Goal: Information Seeking & Learning: Learn about a topic

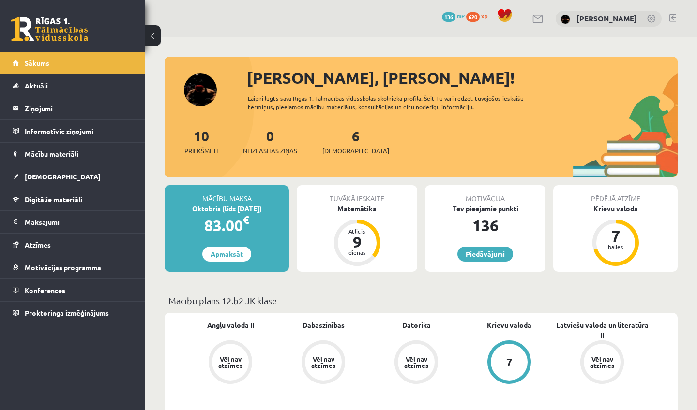
click at [205, 96] on div "Sveiks, Kristers! Laipni lūgts savā Rīgas 1. Tālmācības vidusskolas skolnieka p…" at bounding box center [421, 121] width 513 height 111
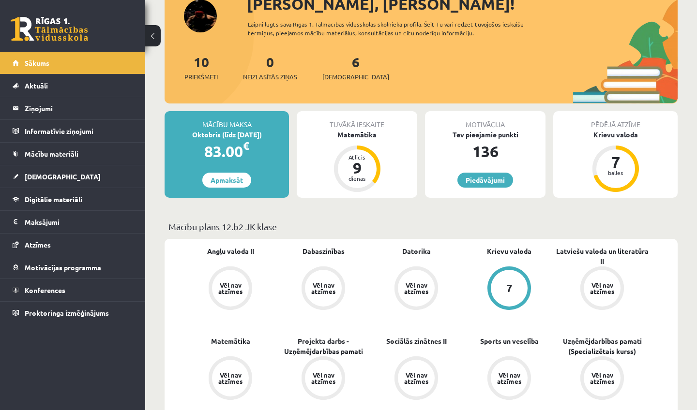
scroll to position [77, 0]
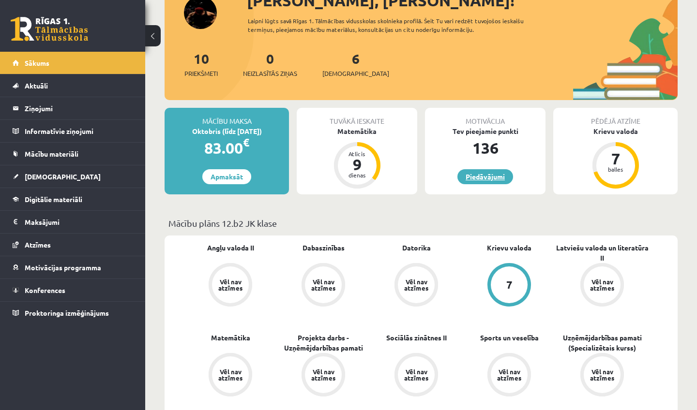
click at [472, 177] on link "Piedāvājumi" at bounding box center [485, 176] width 56 height 15
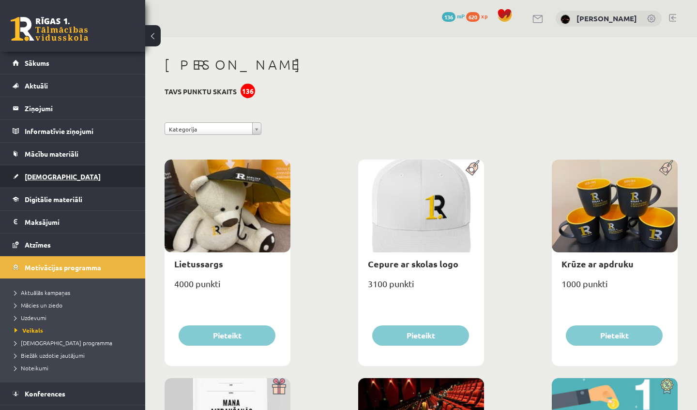
click at [45, 177] on span "[DEMOGRAPHIC_DATA]" at bounding box center [63, 176] width 76 height 9
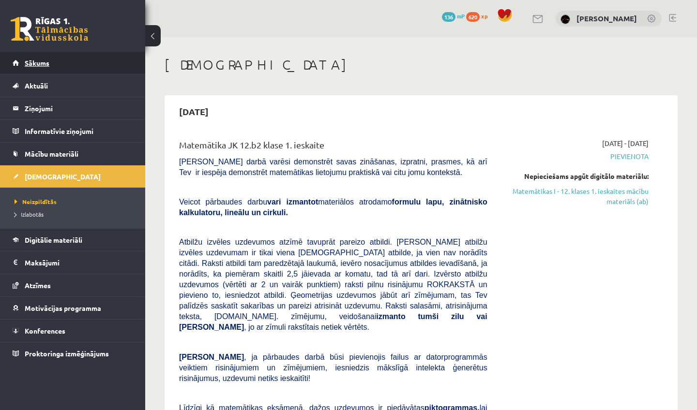
click at [77, 73] on link "Sākums" at bounding box center [73, 63] width 121 height 22
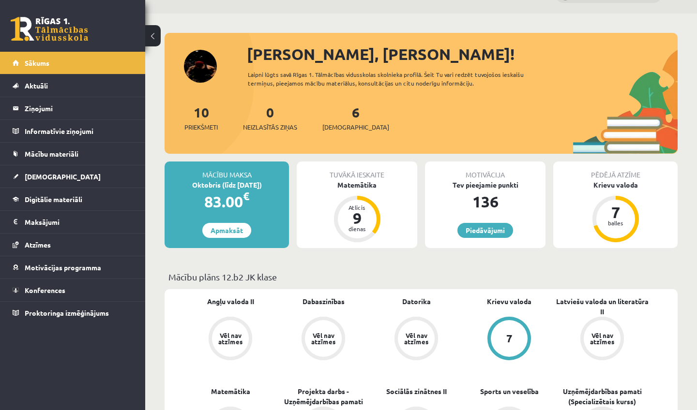
scroll to position [24, 0]
click at [352, 185] on div "Matemātika" at bounding box center [357, 185] width 121 height 10
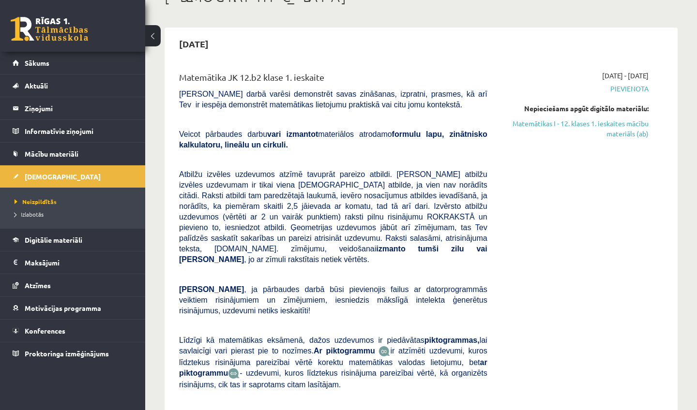
scroll to position [66, 0]
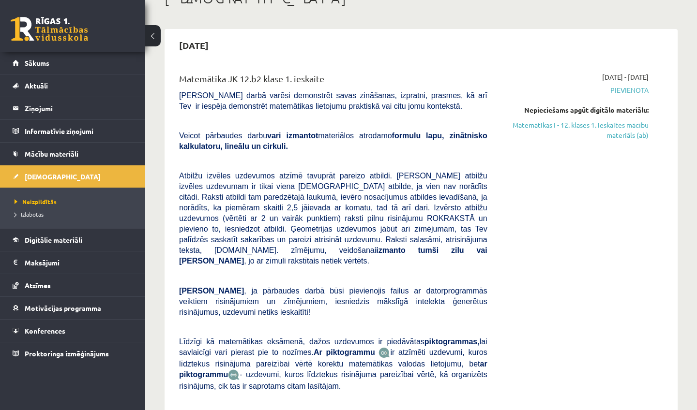
click at [30, 36] on link at bounding box center [49, 29] width 77 height 24
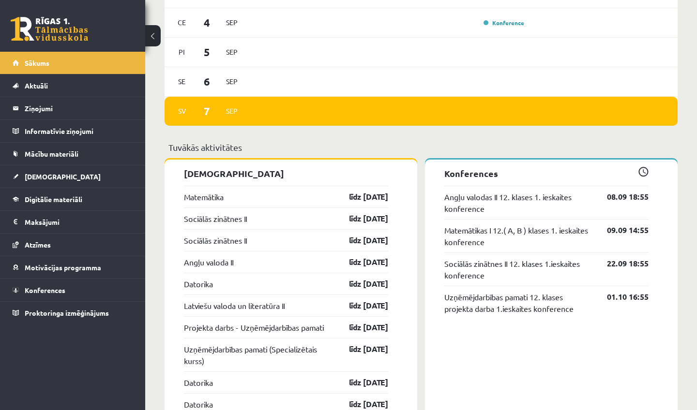
scroll to position [652, 0]
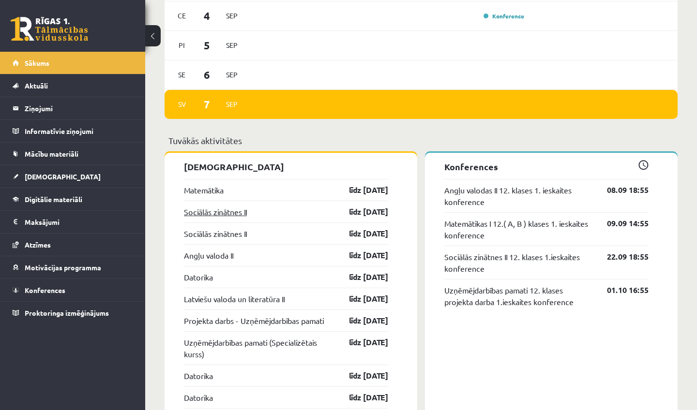
click at [237, 213] on link "Sociālās zinātnes II" at bounding box center [215, 212] width 63 height 12
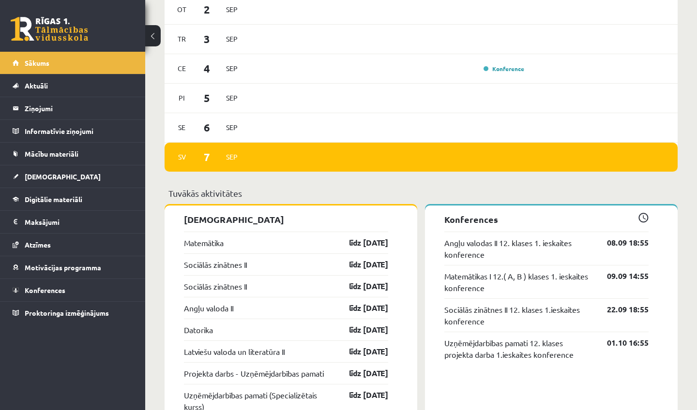
scroll to position [596, 0]
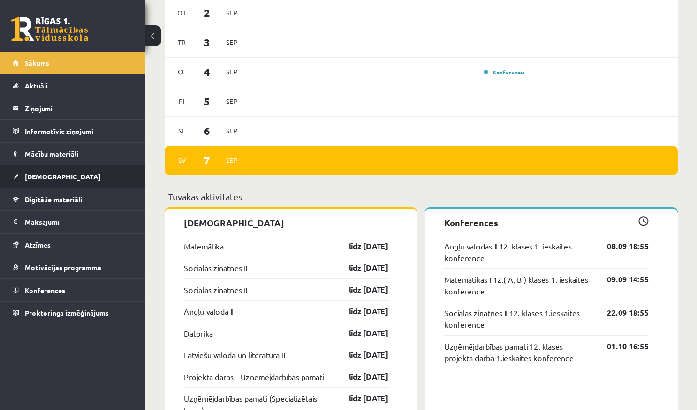
click at [45, 181] on link "[DEMOGRAPHIC_DATA]" at bounding box center [73, 177] width 121 height 22
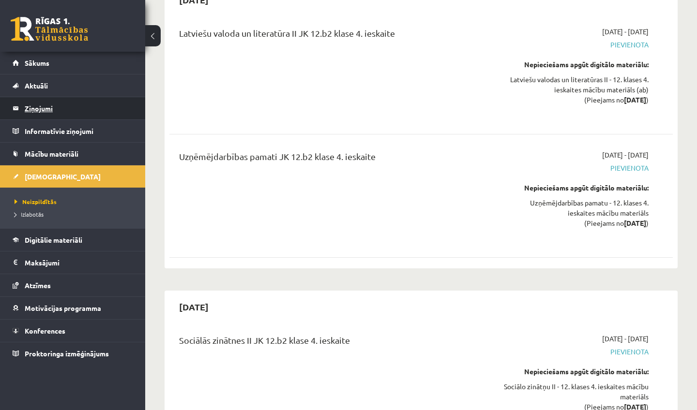
scroll to position [6047, 0]
click at [14, 22] on link at bounding box center [49, 29] width 77 height 24
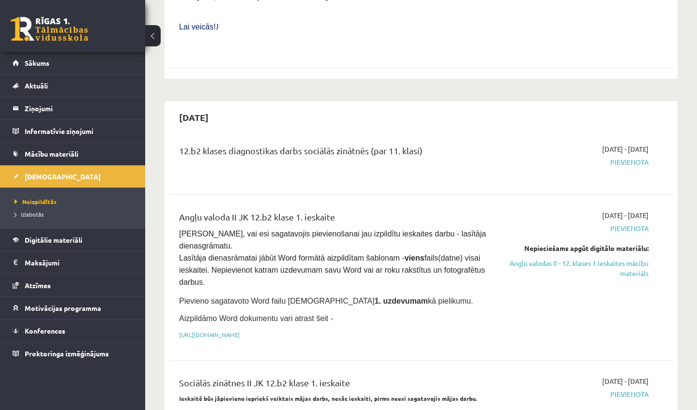
scroll to position [166, 0]
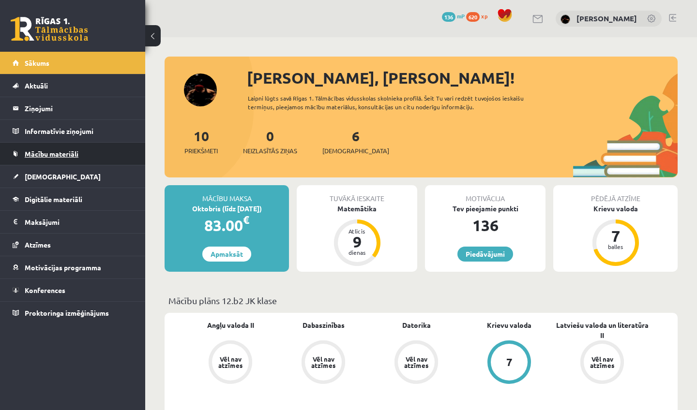
click at [46, 159] on link "Mācību materiāli" at bounding box center [73, 154] width 121 height 22
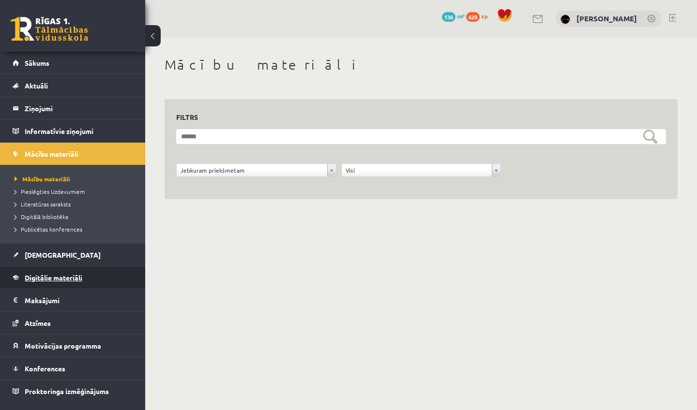
click at [90, 275] on link "Digitālie materiāli" at bounding box center [73, 278] width 121 height 22
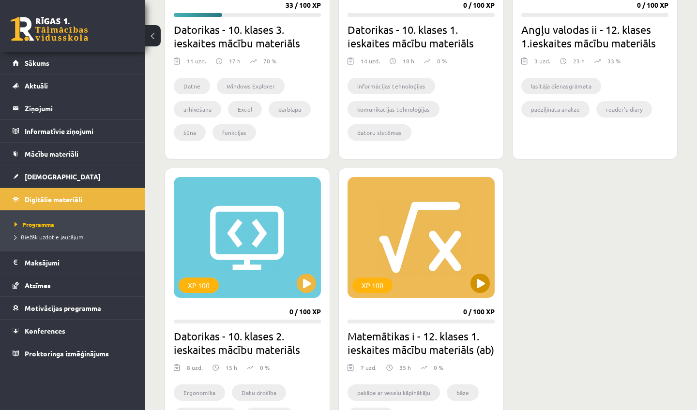
scroll to position [415, 0]
click at [474, 281] on button at bounding box center [479, 282] width 19 height 19
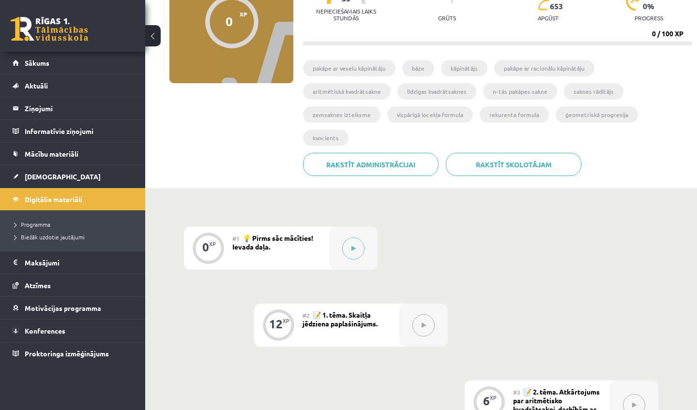
scroll to position [115, 0]
click at [362, 237] on button at bounding box center [353, 248] width 22 height 22
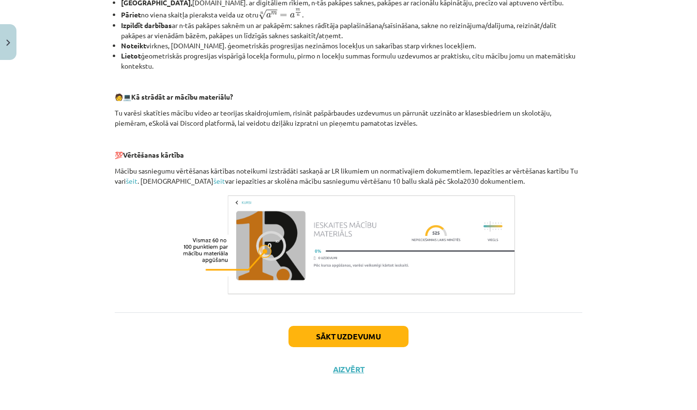
scroll to position [370, 0]
click at [362, 339] on button "Sākt uzdevumu" at bounding box center [348, 336] width 120 height 21
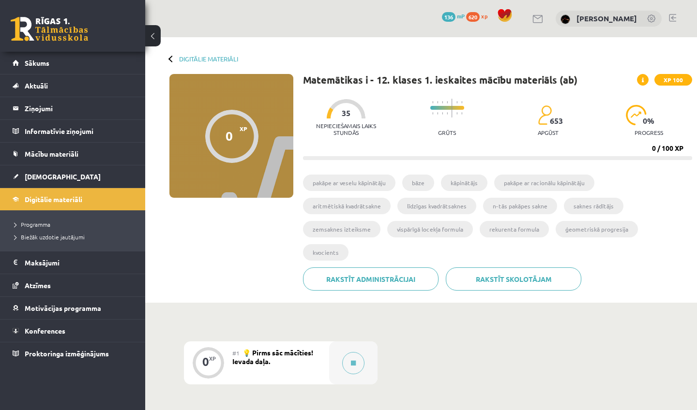
scroll to position [115, 0]
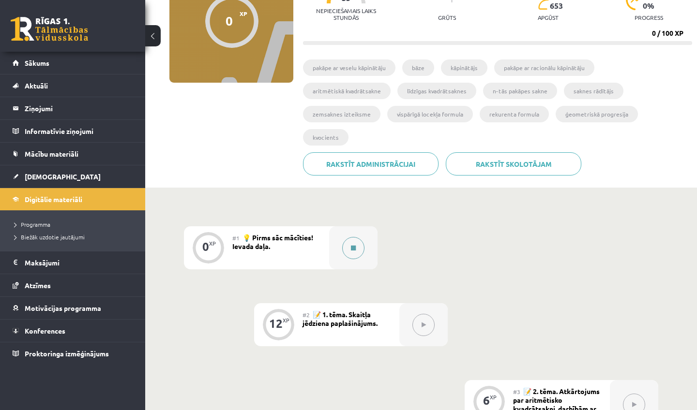
click at [365, 227] on div at bounding box center [353, 248] width 48 height 43
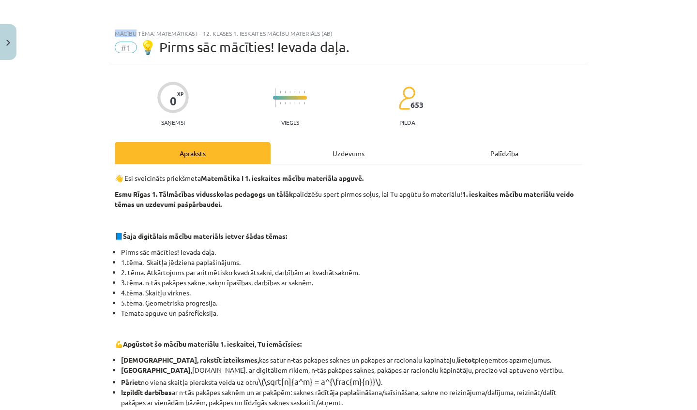
click at [365, 227] on div "Mācību tēma: Matemātikas i - 12. klases 1. ieskaites mācību materiāls (ab) #1 💡…" at bounding box center [348, 205] width 697 height 410
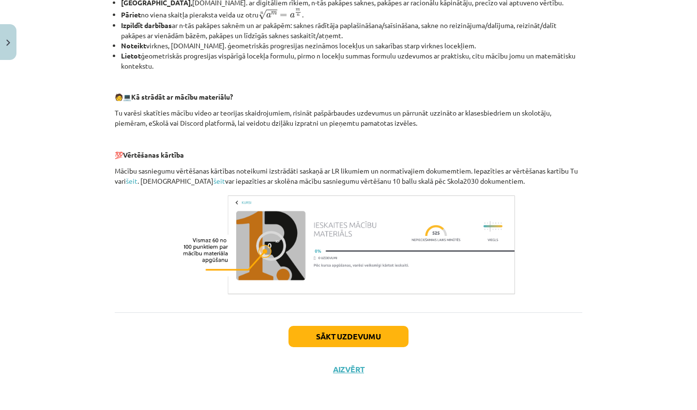
scroll to position [370, 0]
click at [338, 334] on button "Sākt uzdevumu" at bounding box center [348, 336] width 120 height 21
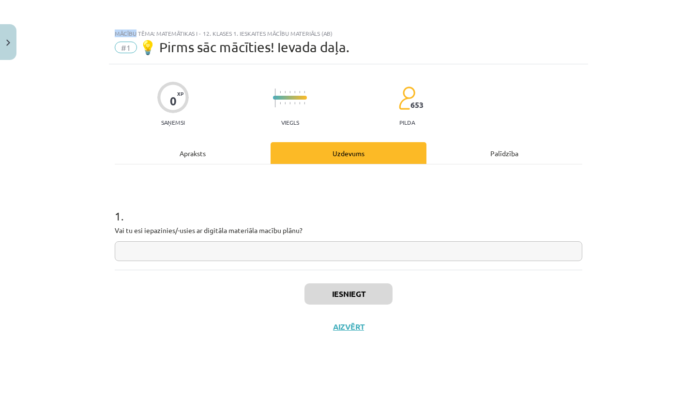
scroll to position [0, 0]
click at [405, 251] on input "text" at bounding box center [349, 252] width 468 height 20
type input "*"
click at [462, 220] on h1 "1 ." at bounding box center [349, 208] width 468 height 30
click at [377, 294] on button "Iesniegt" at bounding box center [348, 294] width 88 height 21
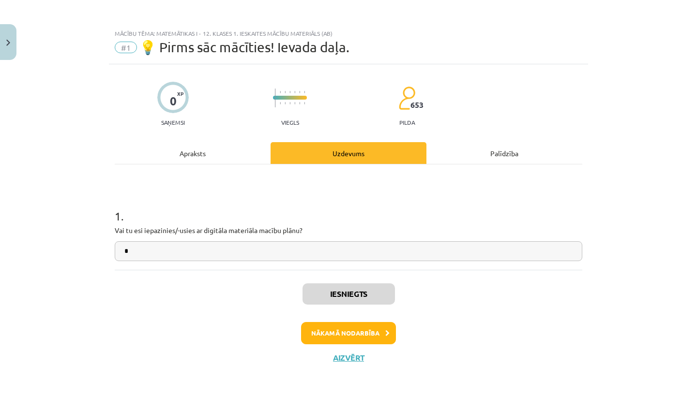
click at [368, 344] on div "Iesniegts Nākamā nodarbība Aizvērt" at bounding box center [349, 319] width 468 height 99
click at [370, 338] on button "Nākamā nodarbība" at bounding box center [348, 333] width 95 height 22
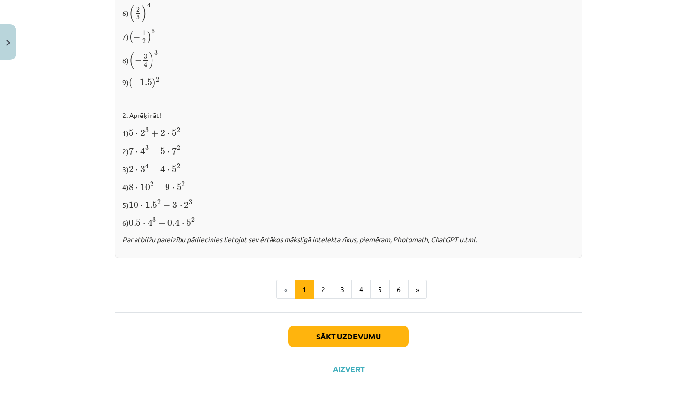
scroll to position [963, 0]
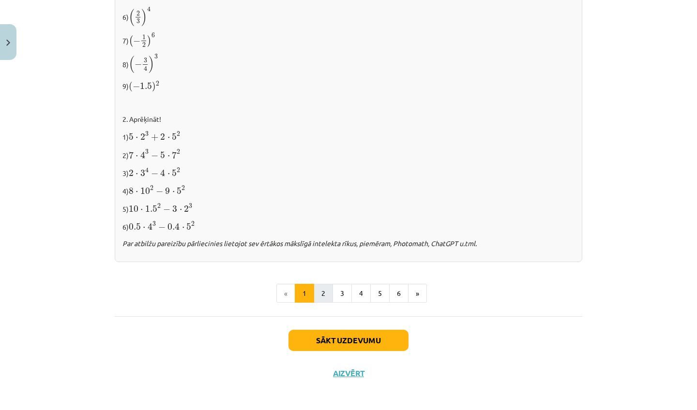
click at [325, 288] on button "2" at bounding box center [323, 293] width 19 height 19
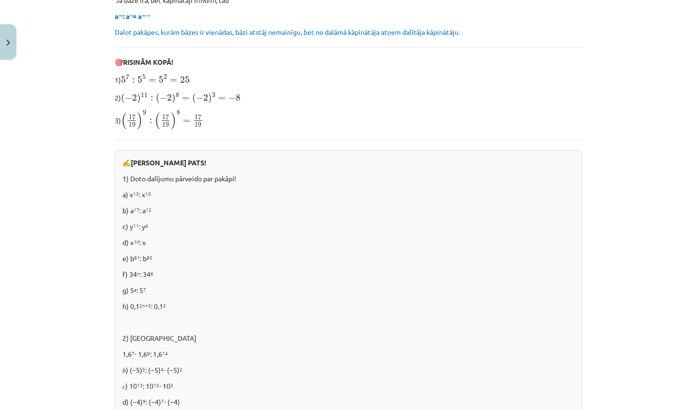
scroll to position [425, 0]
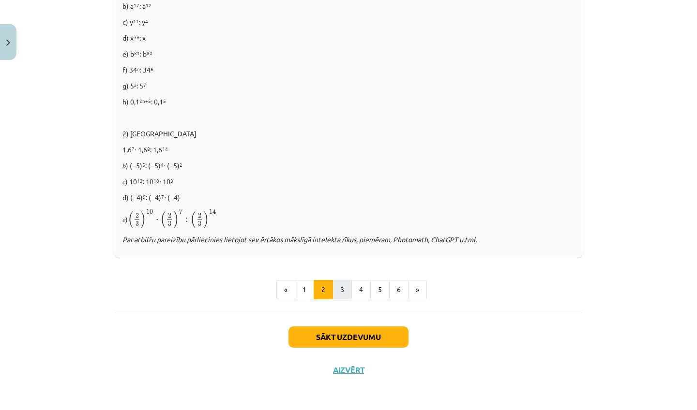
click at [345, 286] on button "3" at bounding box center [342, 289] width 19 height 19
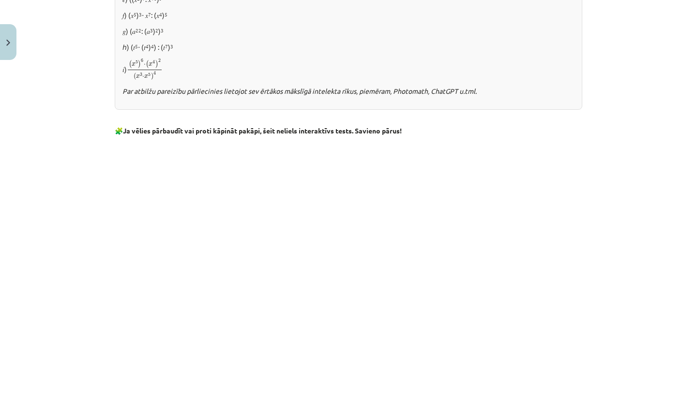
scroll to position [776, 0]
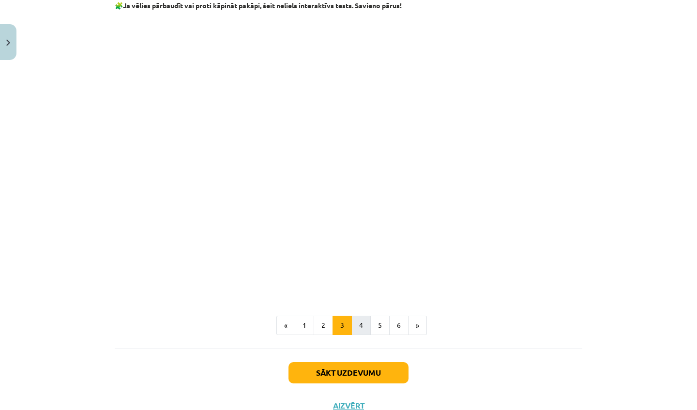
click at [361, 321] on button "4" at bounding box center [360, 325] width 19 height 19
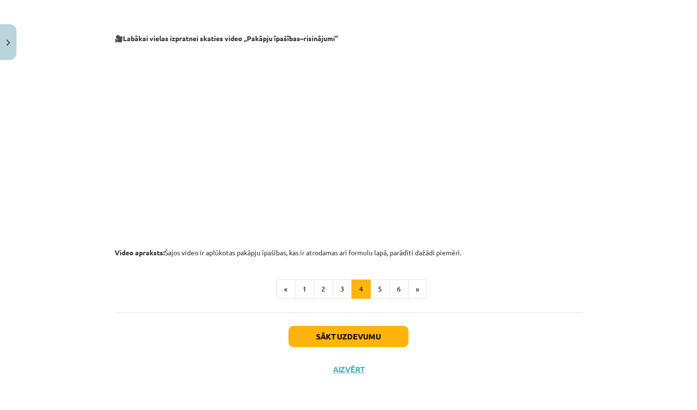
scroll to position [962, 0]
click at [382, 295] on button "5" at bounding box center [379, 289] width 19 height 19
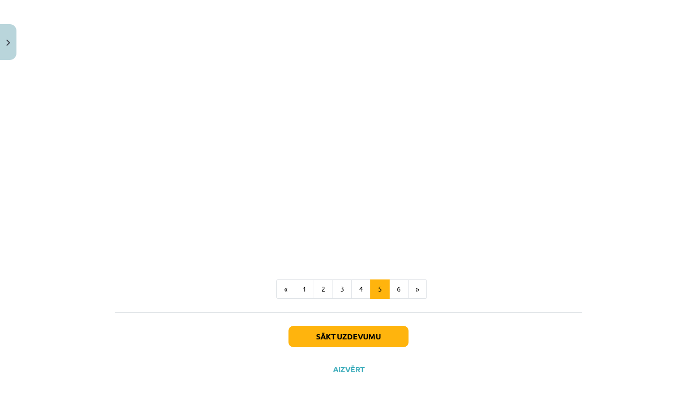
scroll to position [1094, 0]
click at [376, 331] on button "Sākt uzdevumu" at bounding box center [348, 336] width 120 height 21
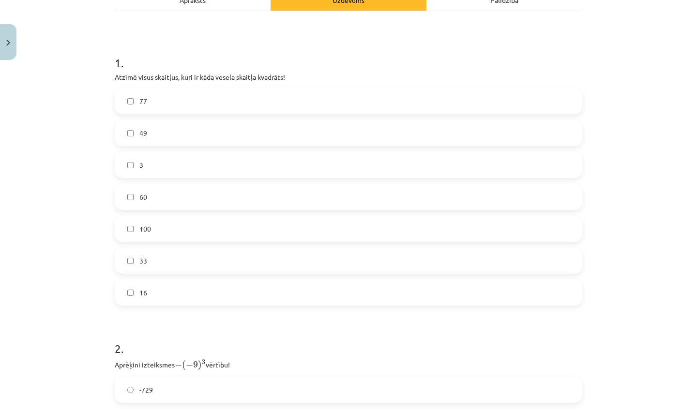
scroll to position [155, 0]
click at [298, 104] on label "77" at bounding box center [349, 100] width 466 height 24
click at [285, 106] on label "77" at bounding box center [349, 100] width 466 height 24
click at [211, 226] on label "100" at bounding box center [349, 227] width 466 height 24
click at [207, 293] on label "16" at bounding box center [349, 291] width 466 height 24
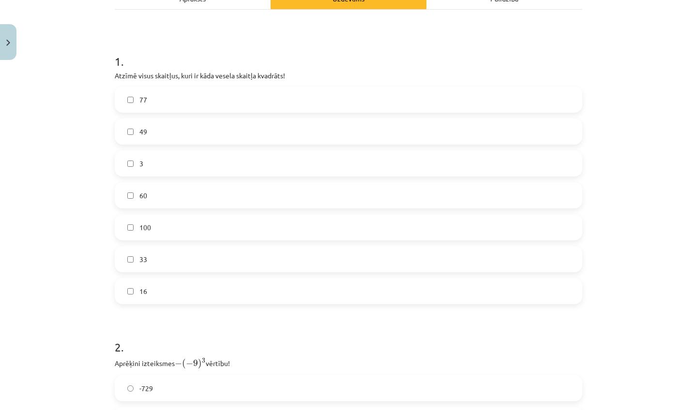
scroll to position [155, 0]
click at [221, 131] on label "49" at bounding box center [349, 131] width 466 height 24
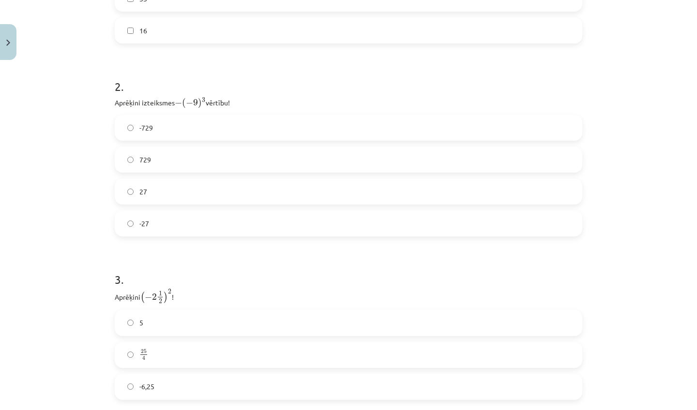
scroll to position [416, 0]
click at [213, 159] on label "729" at bounding box center [349, 159] width 466 height 24
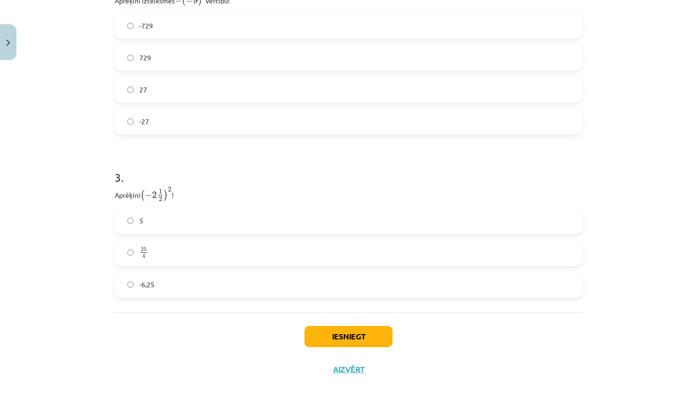
scroll to position [518, 0]
click at [168, 287] on label "-6,25" at bounding box center [349, 285] width 466 height 24
click at [339, 343] on button "Iesniegt" at bounding box center [348, 336] width 88 height 21
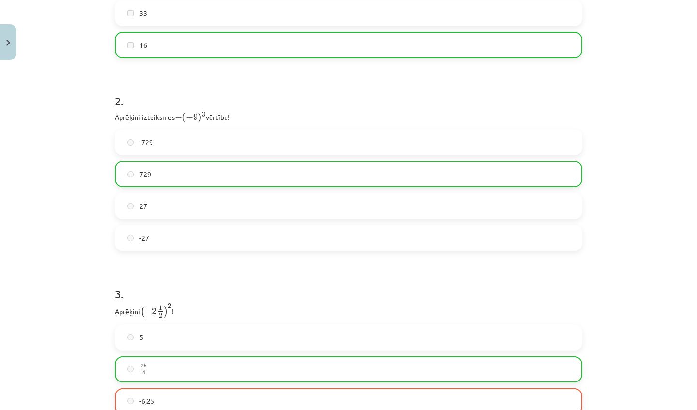
scroll to position [427, 0]
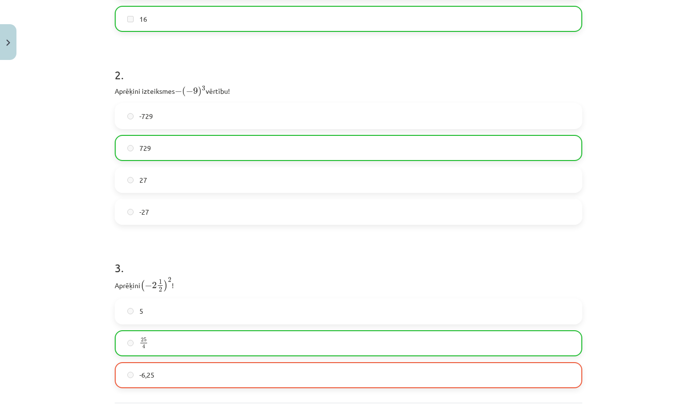
click at [339, 343] on label "25 4 25 4" at bounding box center [349, 344] width 466 height 24
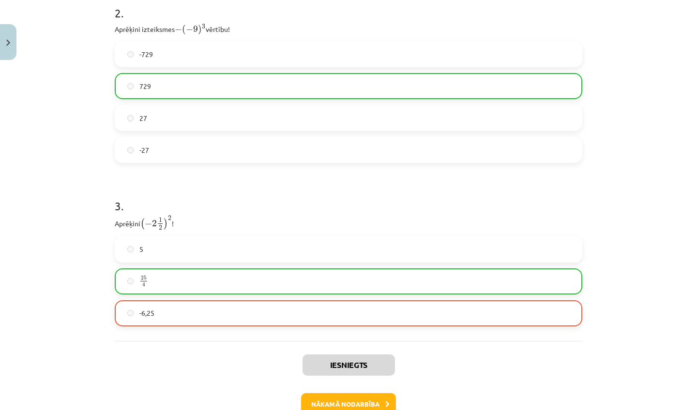
scroll to position [548, 0]
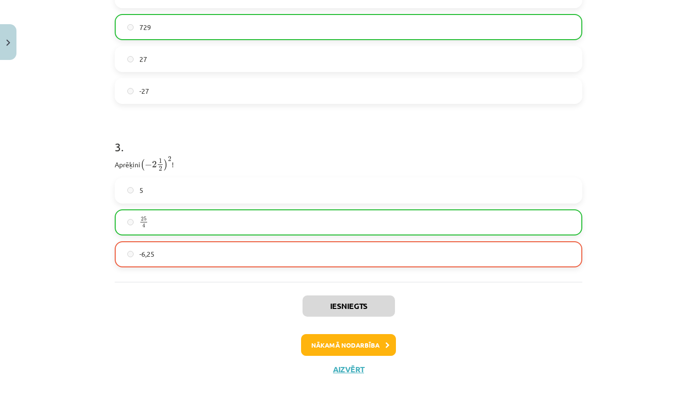
click at [355, 340] on button "Nākamā nodarbība" at bounding box center [348, 345] width 95 height 22
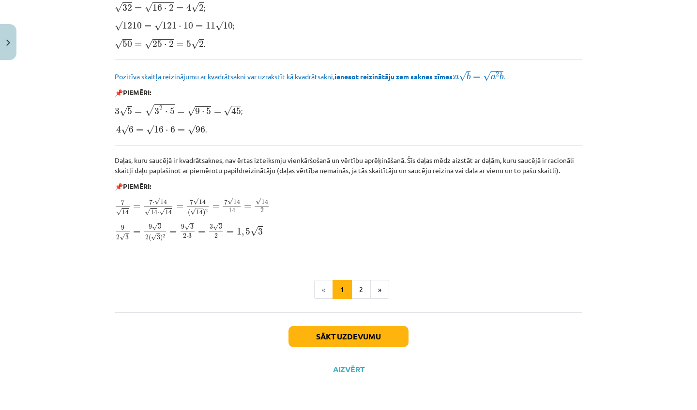
click at [355, 340] on button "Sākt uzdevumu" at bounding box center [348, 336] width 120 height 21
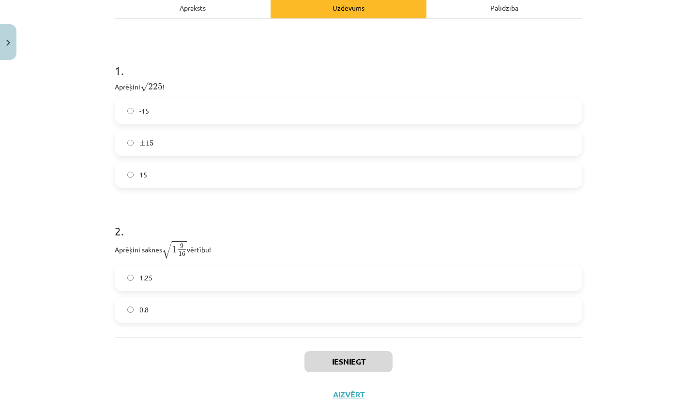
scroll to position [153, 0]
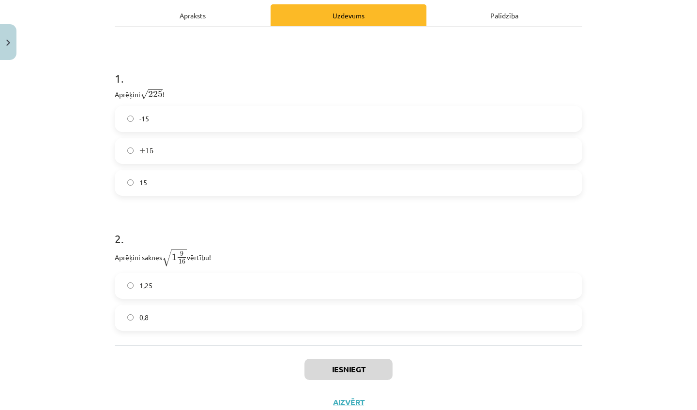
click at [359, 170] on div "15" at bounding box center [349, 183] width 468 height 26
click at [357, 176] on label "15" at bounding box center [349, 183] width 466 height 24
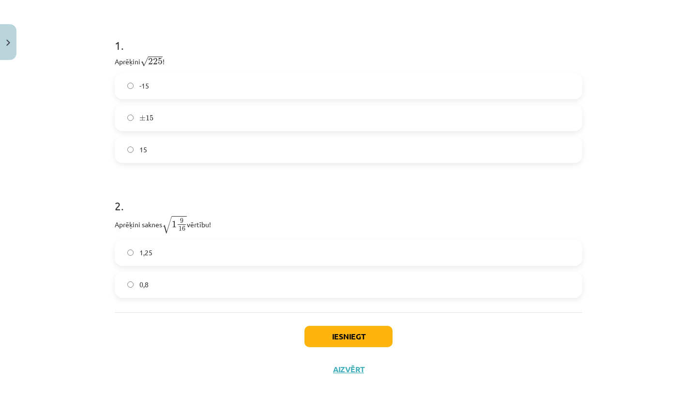
scroll to position [188, 0]
click at [314, 244] on label "1,25" at bounding box center [349, 253] width 466 height 24
click at [369, 337] on button "Iesniegt" at bounding box center [348, 336] width 88 height 21
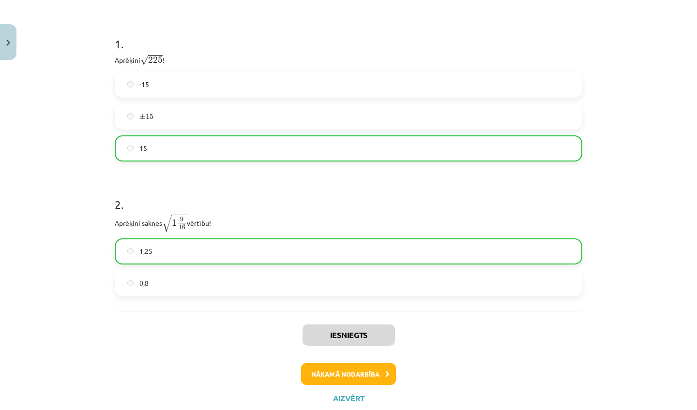
click at [366, 383] on button "Nākamā nodarbība" at bounding box center [348, 375] width 95 height 22
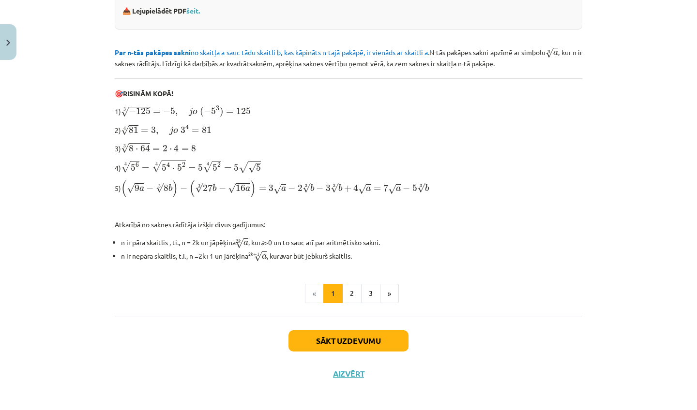
scroll to position [257, 0]
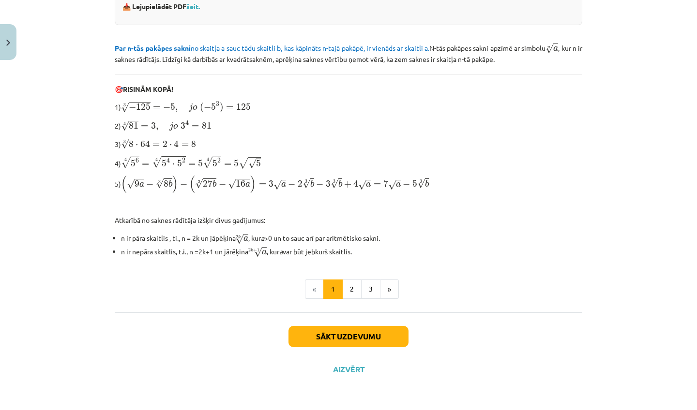
click at [366, 344] on button "Sākt uzdevumu" at bounding box center [348, 336] width 120 height 21
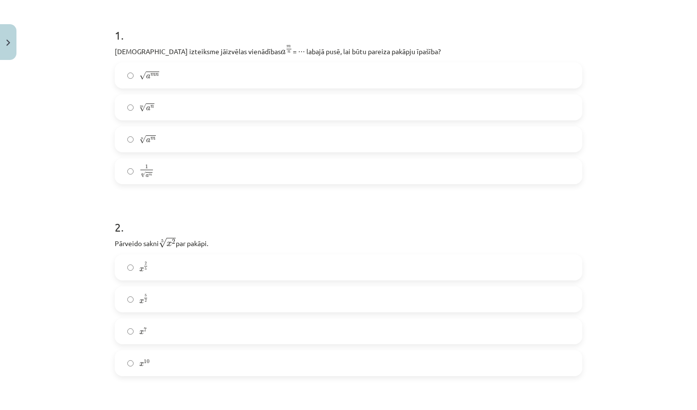
scroll to position [180, 0]
click at [236, 136] on label "n √ a m a m n" at bounding box center [349, 140] width 466 height 24
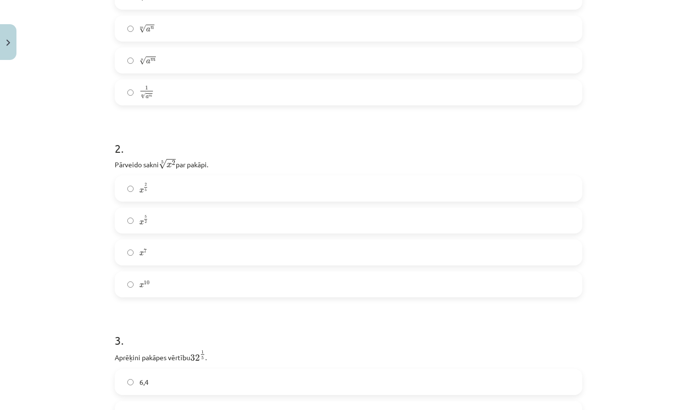
scroll to position [264, 0]
click at [245, 187] on label "x 2 5 x 2 5" at bounding box center [349, 185] width 466 height 24
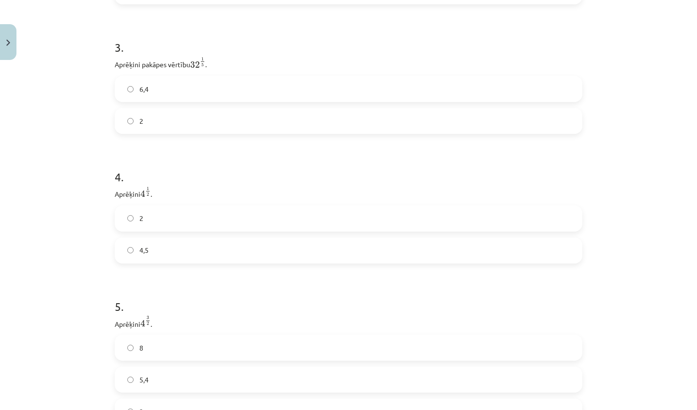
scroll to position [558, 0]
click at [232, 109] on label "2" at bounding box center [349, 117] width 466 height 24
click at [167, 199] on div "4 . Aprēķini 4 1 2 4 1 2 . 2 4,5" at bounding box center [349, 204] width 468 height 110
click at [167, 208] on label "2" at bounding box center [349, 214] width 466 height 24
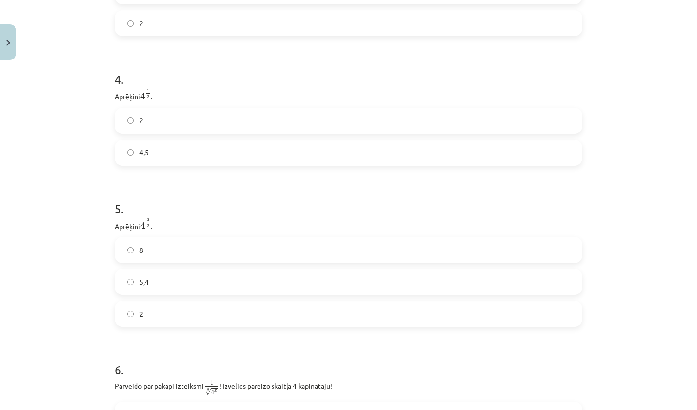
scroll to position [665, 0]
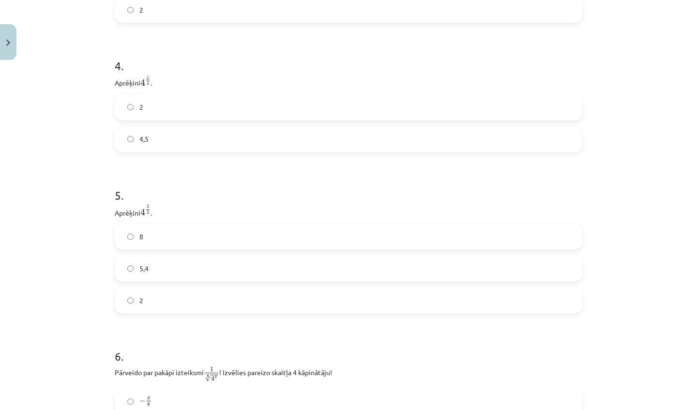
click at [163, 236] on label "8" at bounding box center [349, 237] width 466 height 24
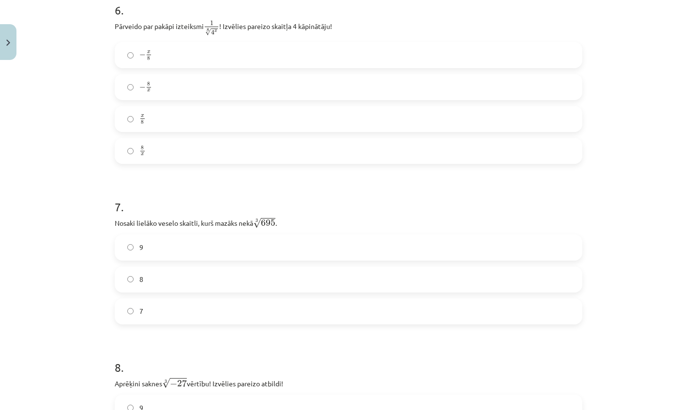
scroll to position [1015, 0]
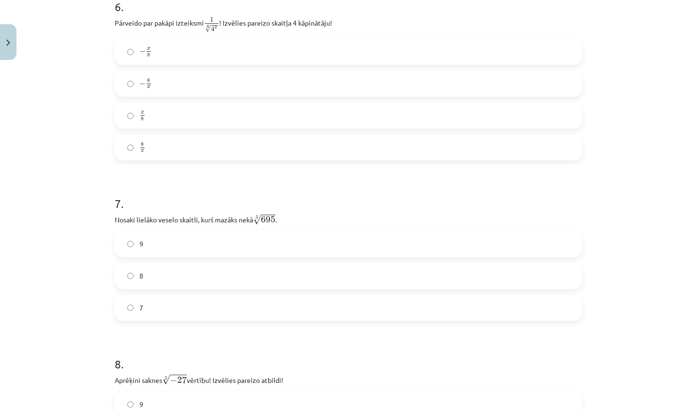
click at [202, 60] on label "− x 8 − x 8" at bounding box center [349, 52] width 466 height 24
click at [175, 270] on label "8" at bounding box center [349, 276] width 466 height 24
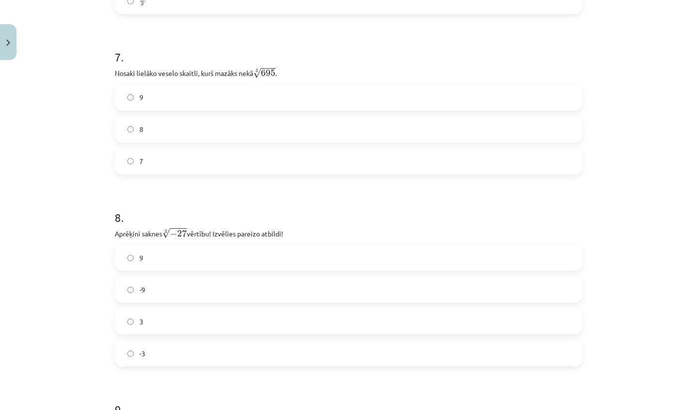
scroll to position [1162, 0]
click at [178, 359] on label "-3" at bounding box center [349, 353] width 466 height 24
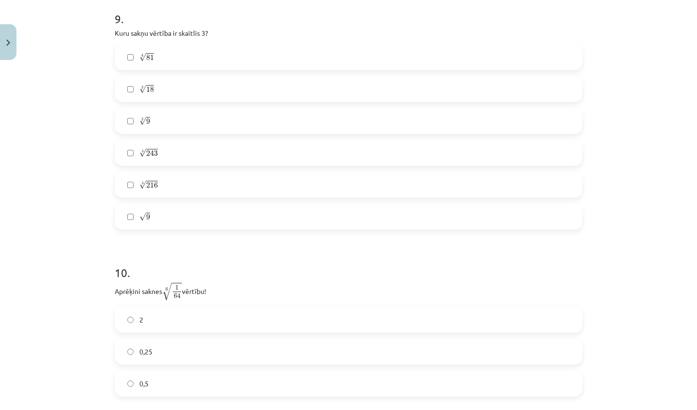
scroll to position [1553, 0]
click at [192, 216] on label "√ 9 9" at bounding box center [349, 216] width 466 height 24
click at [192, 184] on label "5 √ 216 216 5" at bounding box center [349, 184] width 466 height 24
click at [192, 187] on label "5 √ 216 216 5" at bounding box center [349, 184] width 466 height 24
click at [187, 149] on label "5 √ 243 243 5" at bounding box center [349, 152] width 466 height 24
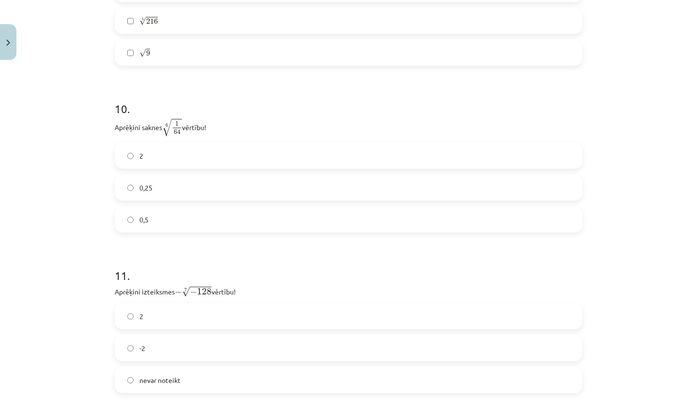
scroll to position [1717, 0]
click at [191, 213] on label "0,5" at bounding box center [349, 219] width 466 height 24
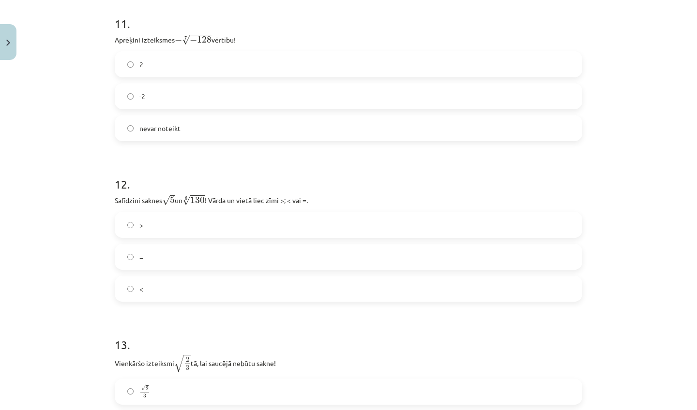
scroll to position [1971, 0]
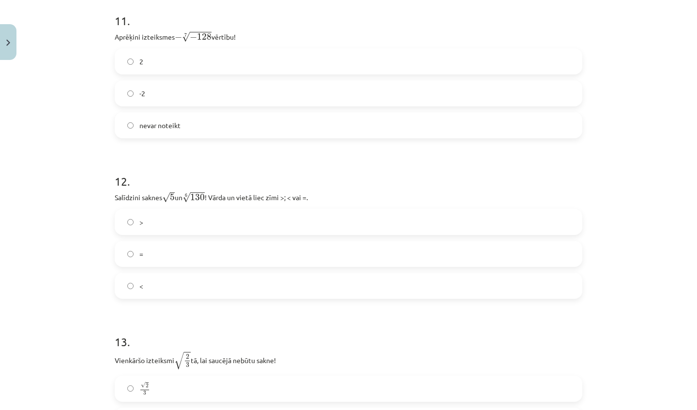
click at [180, 130] on span "nevar noteikt" at bounding box center [159, 126] width 41 height 10
click at [177, 289] on label "<" at bounding box center [349, 286] width 466 height 24
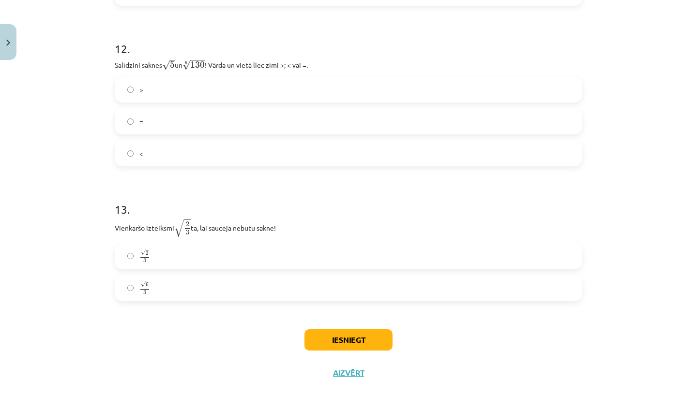
scroll to position [2105, 0]
click at [178, 285] on label "√ 6 3 6 3" at bounding box center [349, 287] width 466 height 24
click at [366, 337] on button "Iesniegt" at bounding box center [348, 339] width 88 height 21
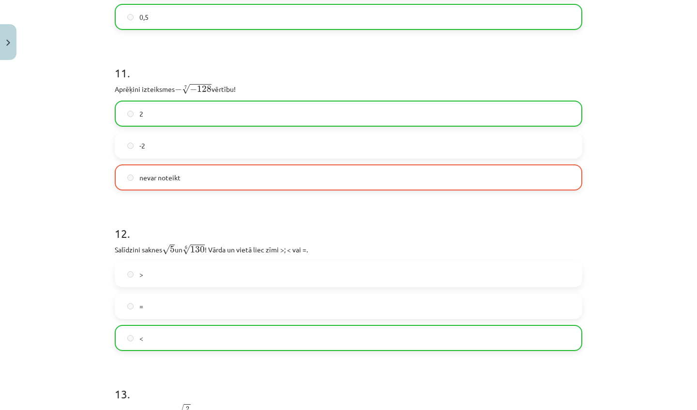
scroll to position [1868, 0]
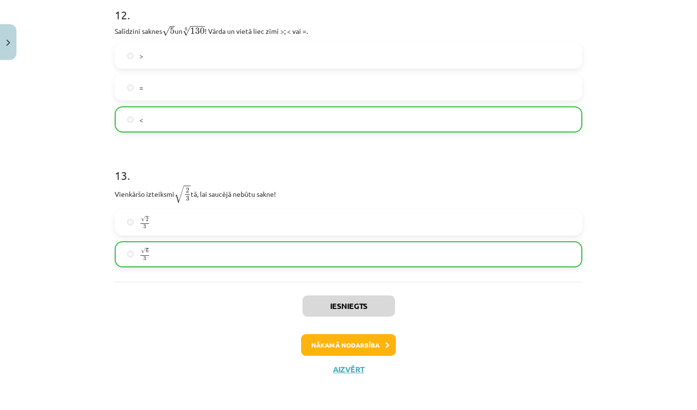
click at [348, 349] on button "Nākamā nodarbība" at bounding box center [348, 345] width 95 height 22
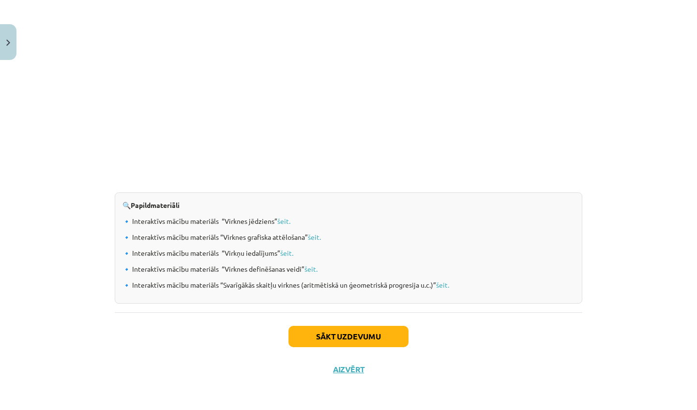
scroll to position [947, 0]
click at [350, 334] on button "Sākt uzdevumu" at bounding box center [348, 337] width 120 height 21
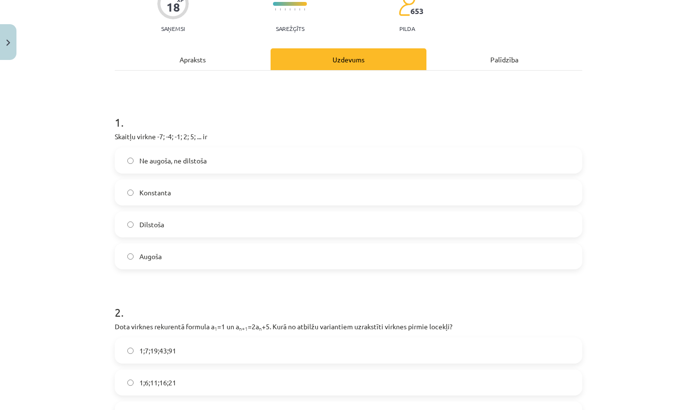
scroll to position [115, 0]
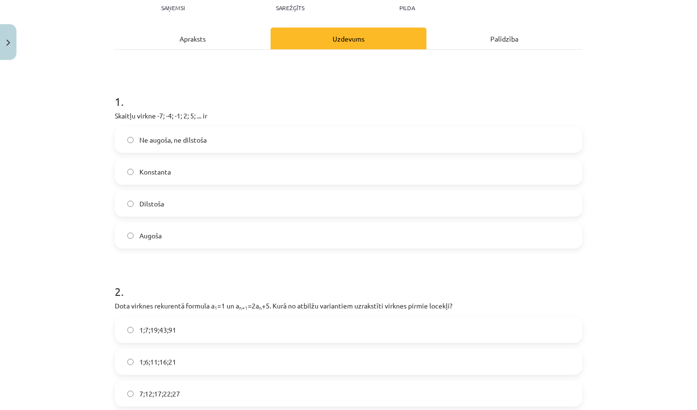
click at [310, 232] on label "Augoša" at bounding box center [349, 236] width 466 height 24
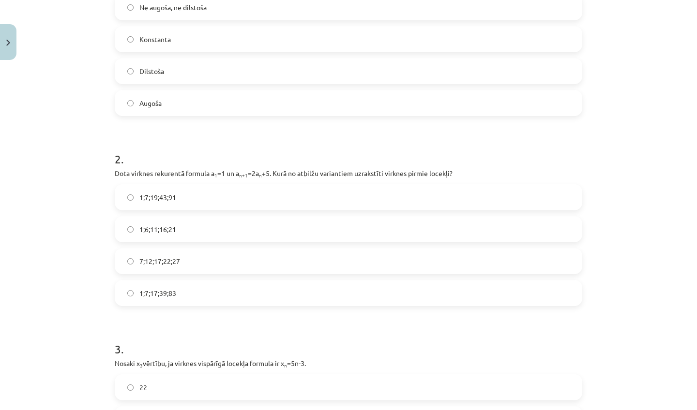
scroll to position [255, 0]
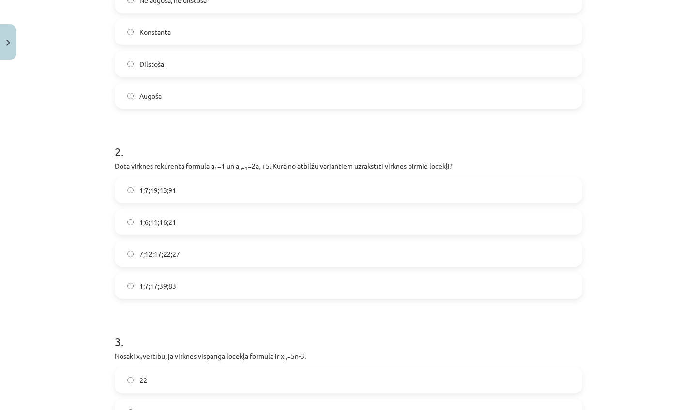
click at [234, 191] on label "1;7;19;43;91" at bounding box center [349, 190] width 466 height 24
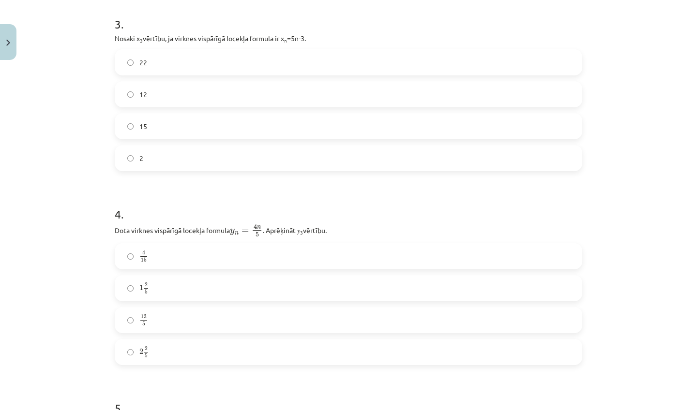
scroll to position [572, 0]
click at [204, 91] on label "12" at bounding box center [349, 95] width 466 height 24
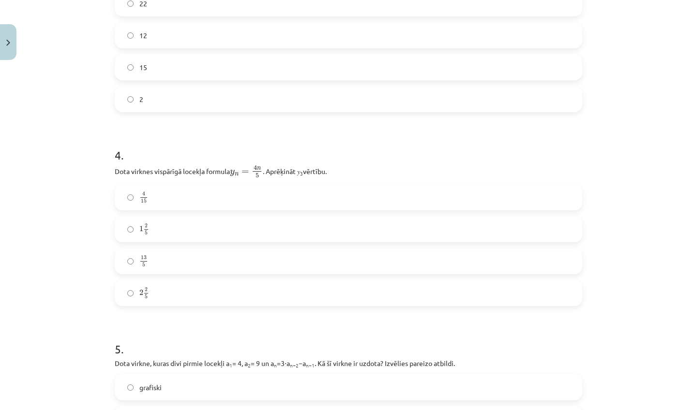
scroll to position [631, 0]
click at [163, 290] on label "2 2 5 2 2 5" at bounding box center [349, 294] width 466 height 24
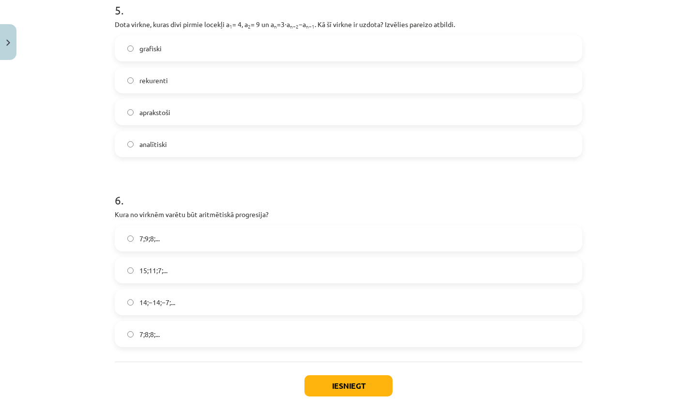
scroll to position [968, 0]
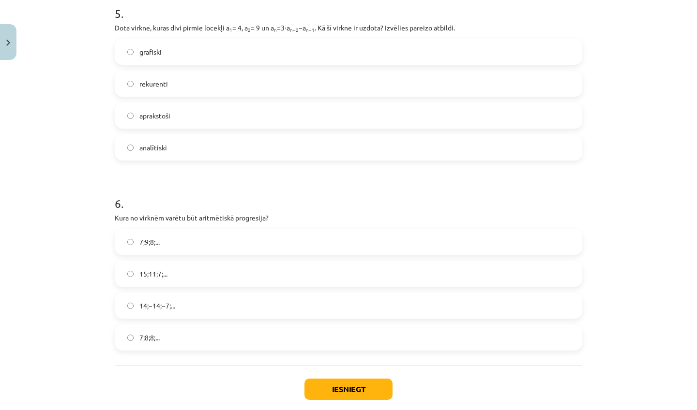
click at [177, 115] on label "aprakstoši" at bounding box center [349, 116] width 466 height 24
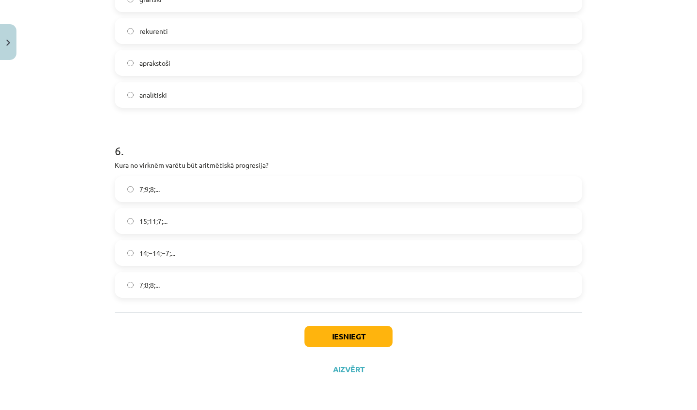
scroll to position [1019, 0]
click at [159, 186] on span "7;9;8;..." at bounding box center [149, 191] width 20 height 10
click at [161, 235] on div "15;11;7;..." at bounding box center [349, 223] width 468 height 26
click at [163, 234] on label "15;11;7;..." at bounding box center [349, 223] width 466 height 24
click at [345, 336] on button "Iesniegt" at bounding box center [348, 338] width 88 height 21
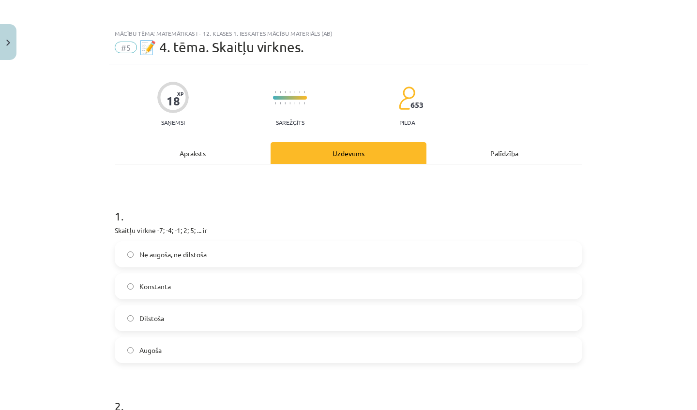
scroll to position [0, 0]
click at [197, 152] on div "Apraksts" at bounding box center [193, 153] width 156 height 22
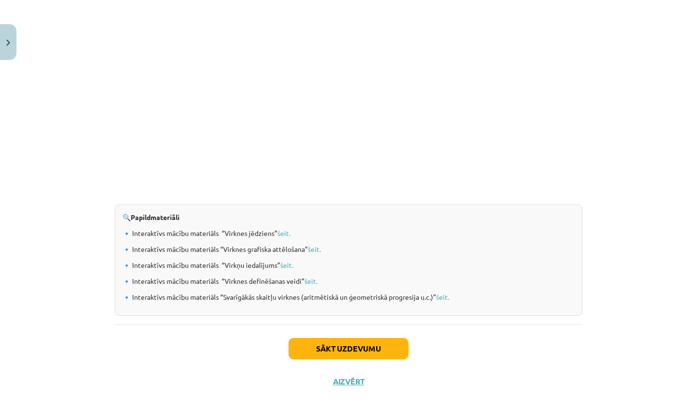
scroll to position [935, 0]
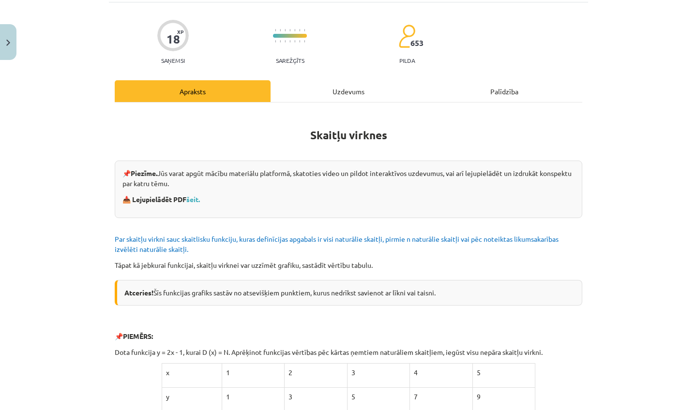
click at [312, 90] on div "Uzdevums" at bounding box center [349, 91] width 156 height 22
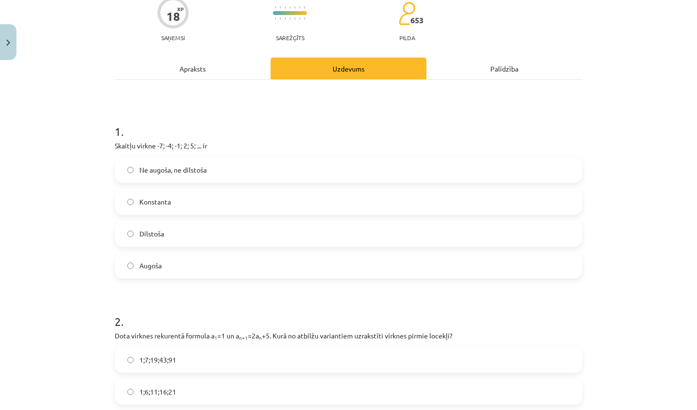
scroll to position [439, 0]
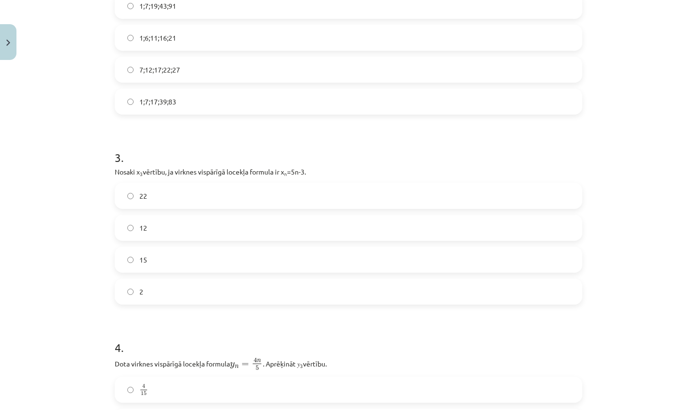
click at [615, 119] on div "Mācību tēma: Matemātikas i - 12. klases 1. ieskaites mācību materiāls (ab) #5 📝…" at bounding box center [348, 205] width 697 height 410
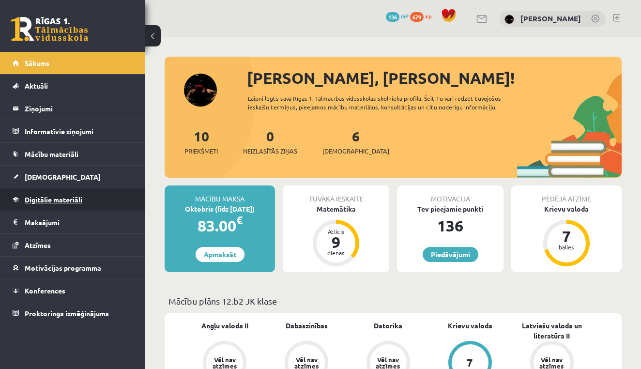
click at [58, 202] on span "Digitālie materiāli" at bounding box center [54, 199] width 58 height 9
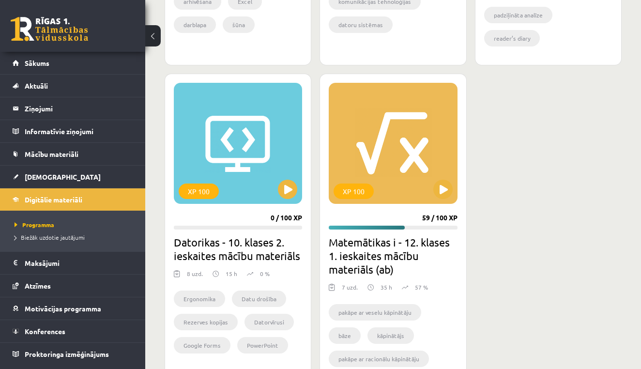
scroll to position [523, 0]
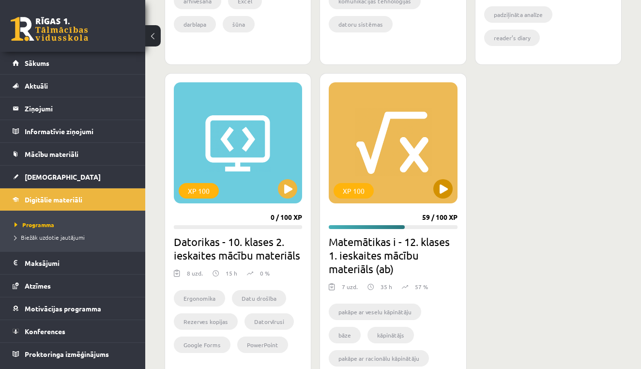
click at [440, 200] on div "XP 100" at bounding box center [393, 142] width 128 height 121
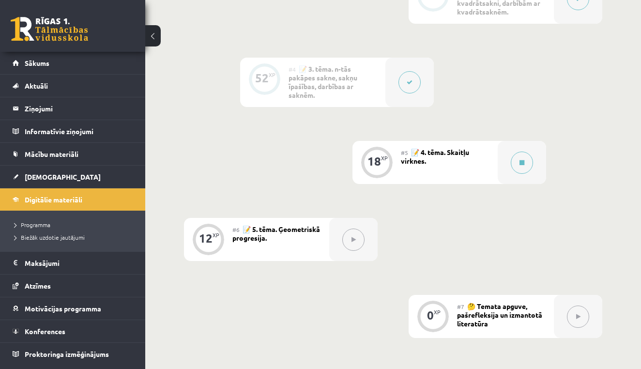
scroll to position [543, 0]
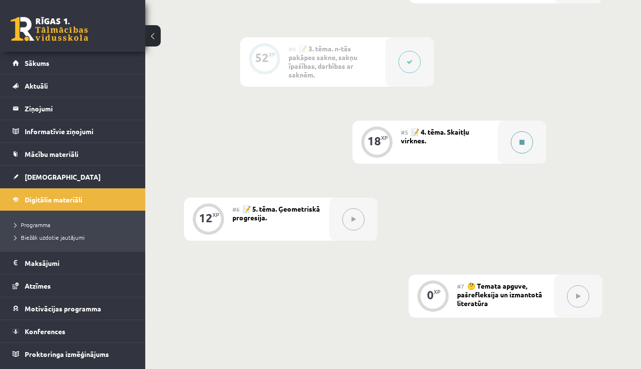
click at [513, 145] on button at bounding box center [522, 142] width 22 height 22
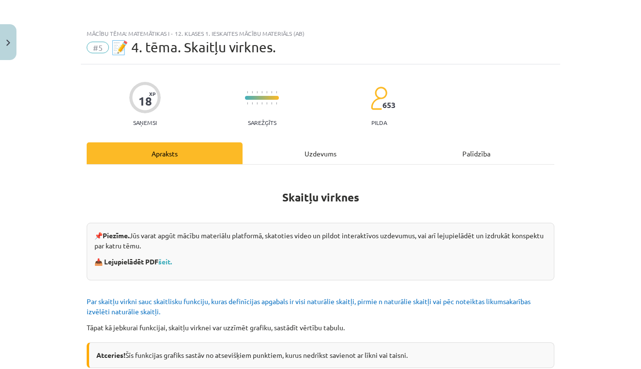
scroll to position [988, 0]
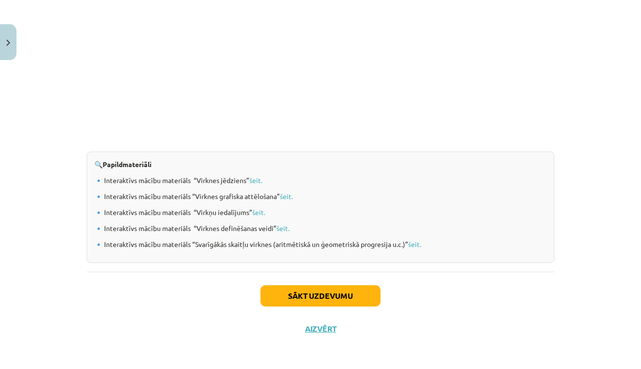
click at [343, 287] on button "Sākt uzdevumu" at bounding box center [320, 295] width 120 height 21
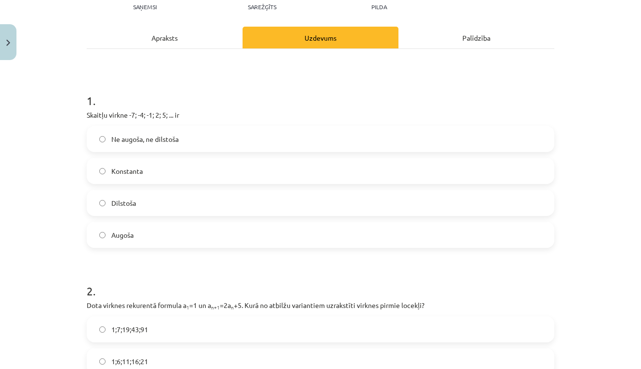
scroll to position [119, 0]
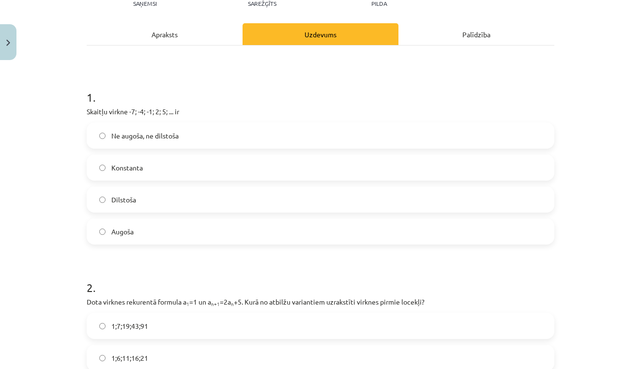
click at [313, 233] on label "Augoša" at bounding box center [321, 231] width 466 height 24
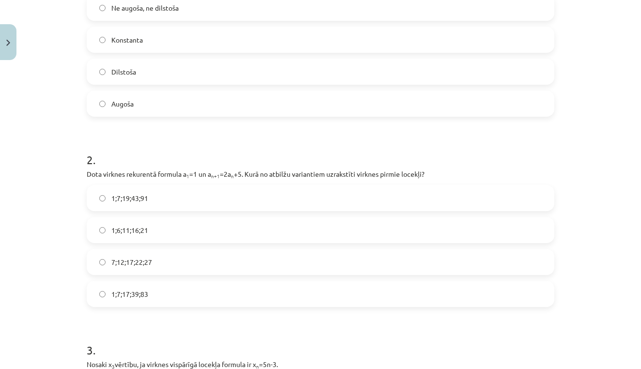
scroll to position [248, 0]
click at [246, 201] on label "1;7;19;43;91" at bounding box center [321, 197] width 466 height 24
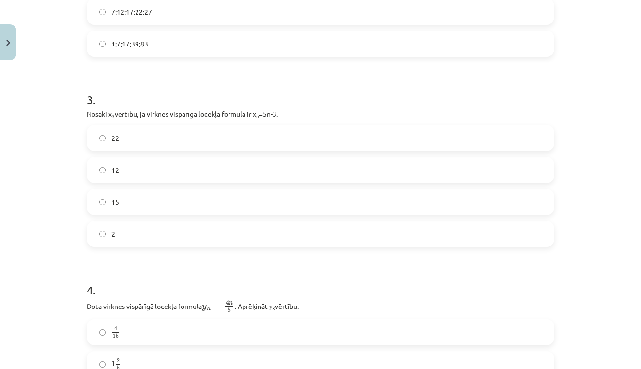
scroll to position [499, 0]
click at [198, 166] on label "12" at bounding box center [321, 168] width 466 height 24
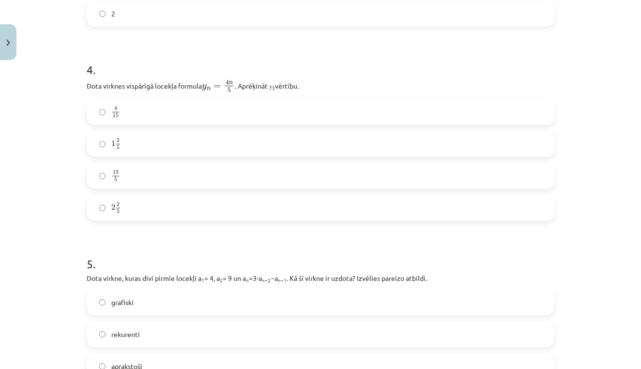
scroll to position [718, 0]
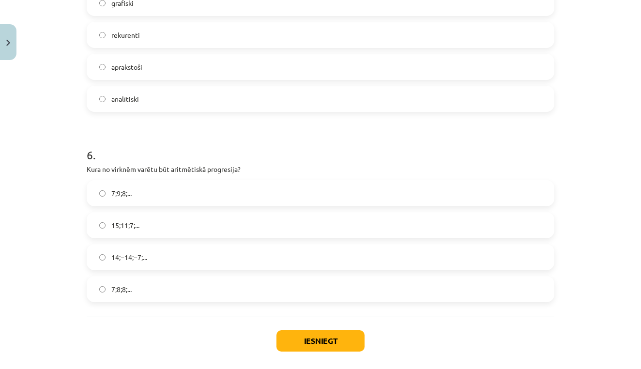
click at [169, 229] on label "15;11;7;..." at bounding box center [321, 225] width 466 height 24
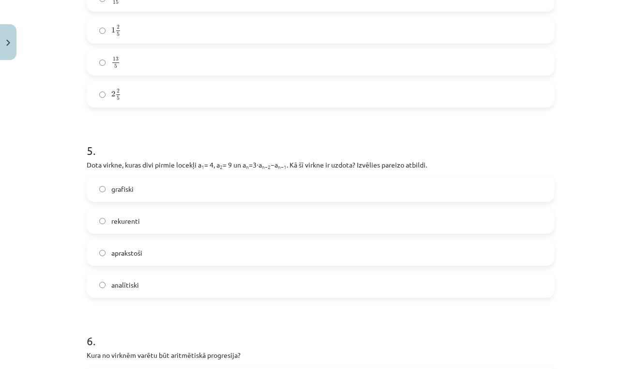
scroll to position [823, 0]
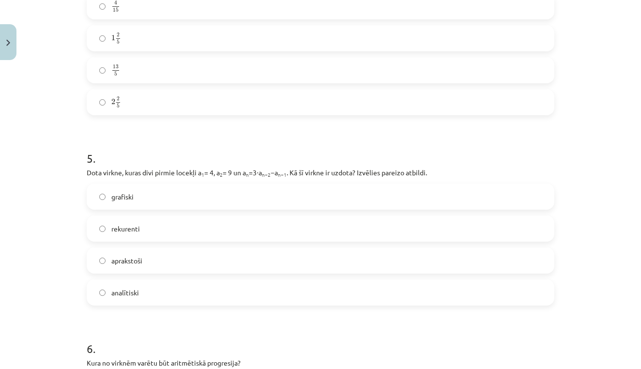
click at [159, 224] on label "rekurenti" at bounding box center [321, 228] width 466 height 24
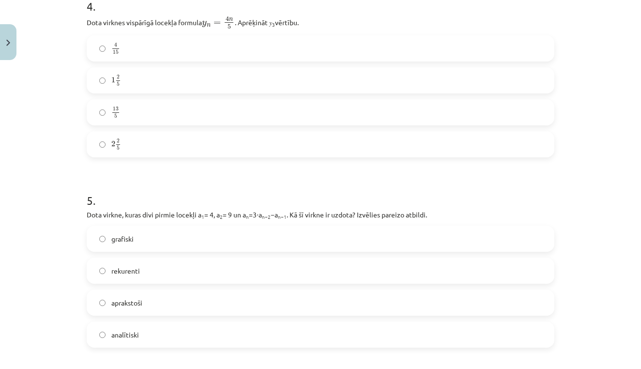
scroll to position [743, 0]
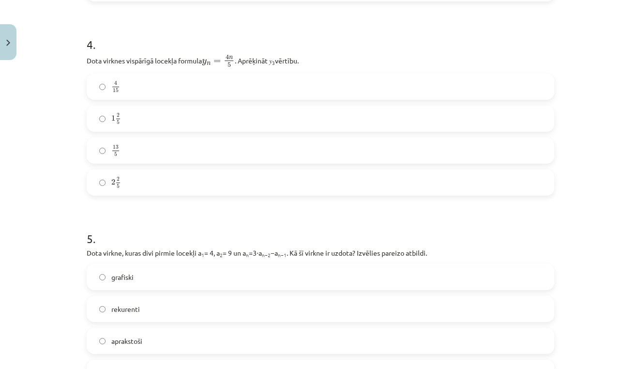
click at [147, 122] on label "1 2 5 1 2 5" at bounding box center [321, 118] width 466 height 24
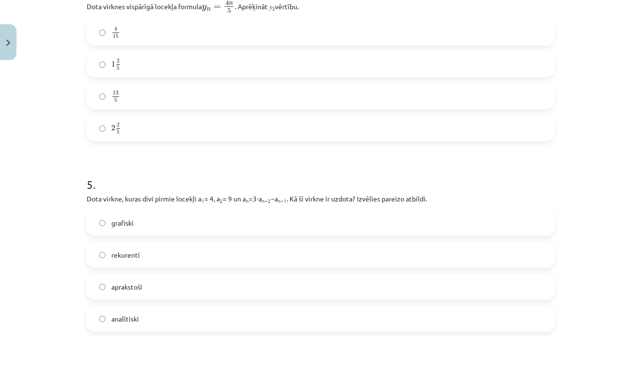
click at [147, 122] on label "2 2 5 2 2 5" at bounding box center [321, 128] width 466 height 24
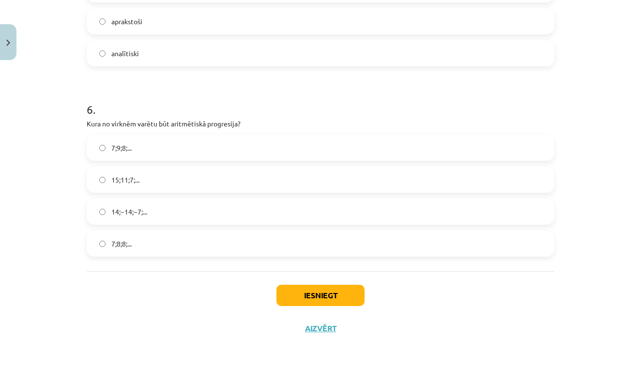
scroll to position [1063, 0]
click at [330, 288] on button "Iesniegt" at bounding box center [320, 295] width 88 height 21
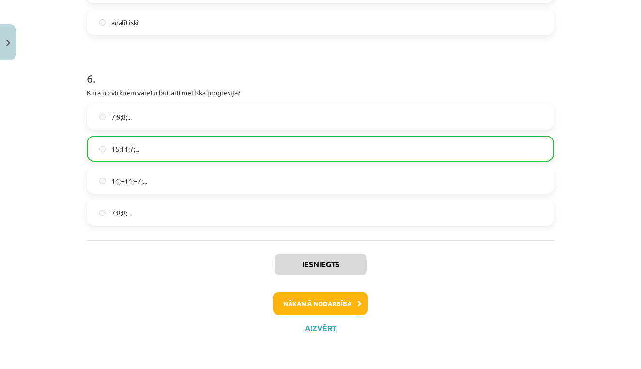
click at [344, 304] on button "Nākamā nodarbība" at bounding box center [320, 303] width 95 height 22
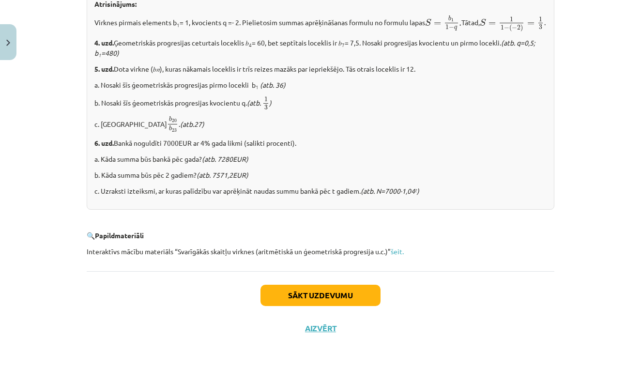
click at [342, 295] on button "Sākt uzdevumu" at bounding box center [320, 295] width 120 height 21
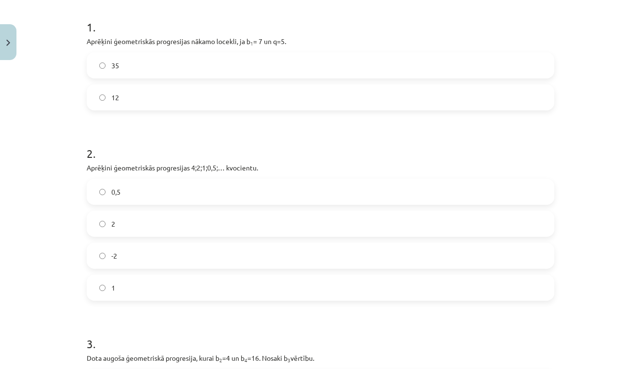
scroll to position [191, 0]
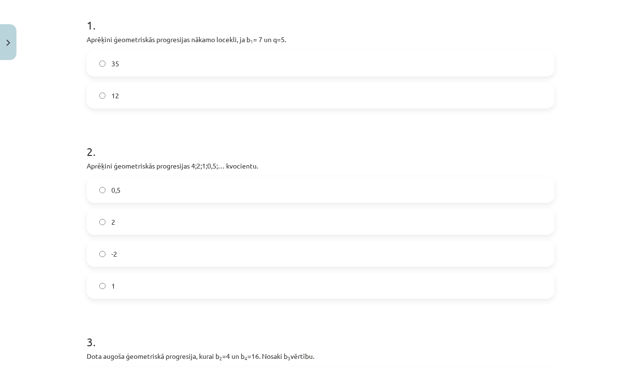
click at [238, 190] on label "0,5" at bounding box center [321, 190] width 466 height 24
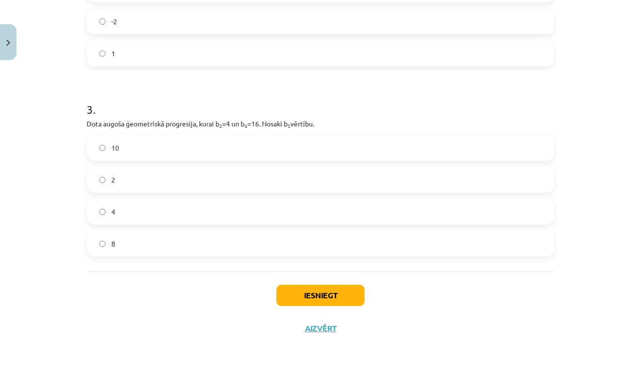
scroll to position [425, 0]
click at [175, 173] on label "2" at bounding box center [321, 179] width 466 height 24
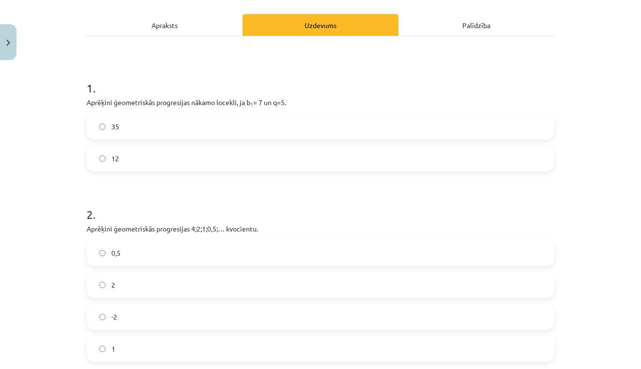
scroll to position [127, 0]
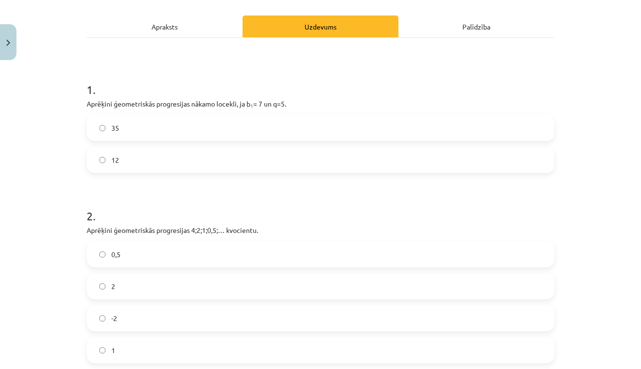
click at [227, 123] on label "35" at bounding box center [321, 128] width 466 height 24
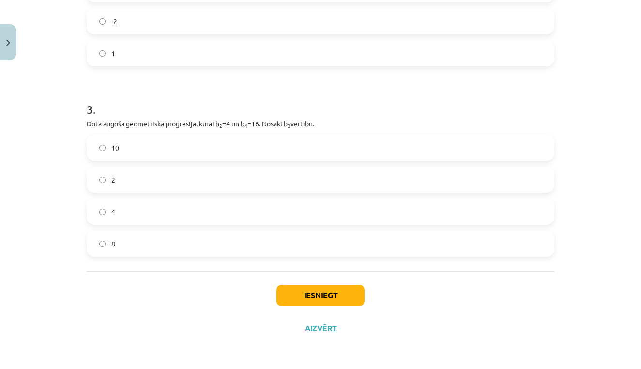
scroll to position [425, 0]
click at [317, 295] on button "Iesniegt" at bounding box center [320, 295] width 88 height 21
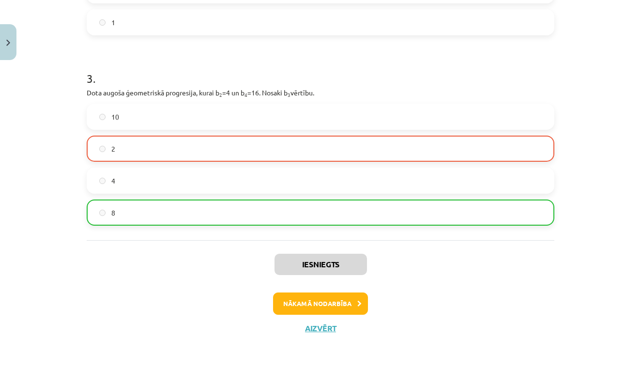
click at [327, 307] on button "Nākamā nodarbība" at bounding box center [320, 303] width 95 height 22
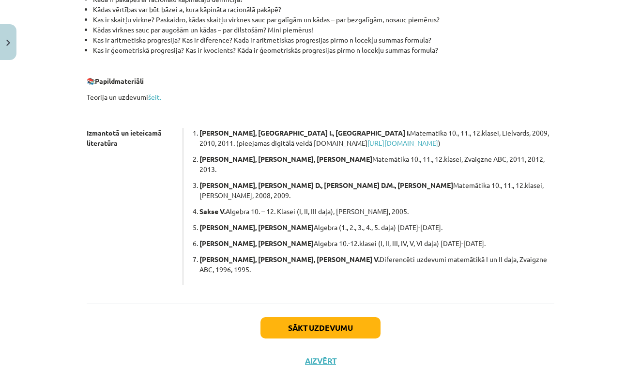
click at [330, 317] on button "Sākt uzdevumu" at bounding box center [320, 327] width 120 height 21
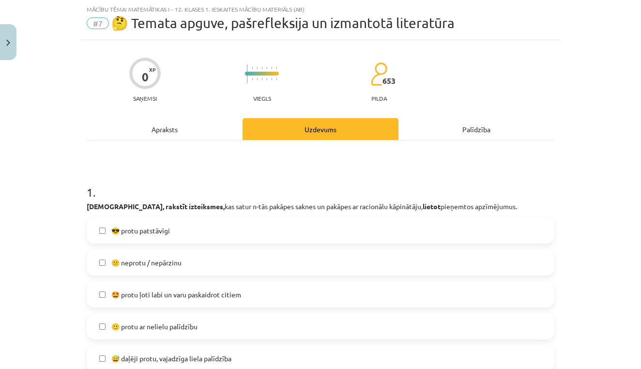
click at [329, 303] on label "🤩 protu ļoti labi un varu paskaidrot citiem" at bounding box center [321, 294] width 466 height 24
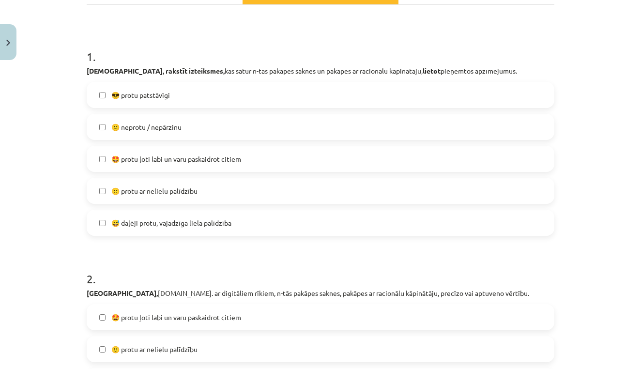
scroll to position [163, 0]
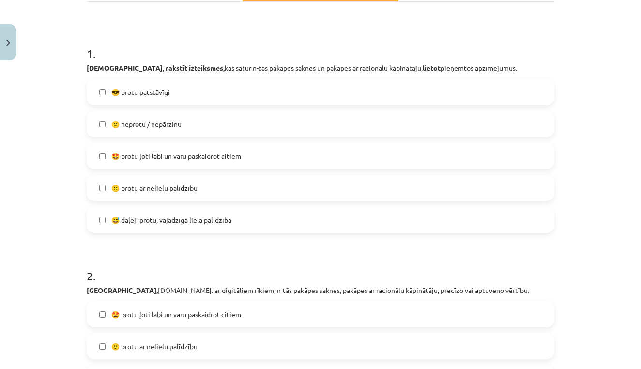
click at [218, 186] on label "🙂 protu ar nelielu palīdzību" at bounding box center [321, 188] width 466 height 24
click at [218, 162] on label "🤩 protu ļoti labi un varu paskaidrot citiem" at bounding box center [321, 156] width 466 height 24
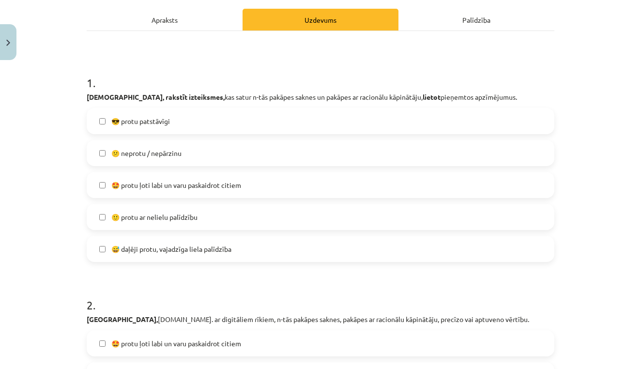
scroll to position [125, 0]
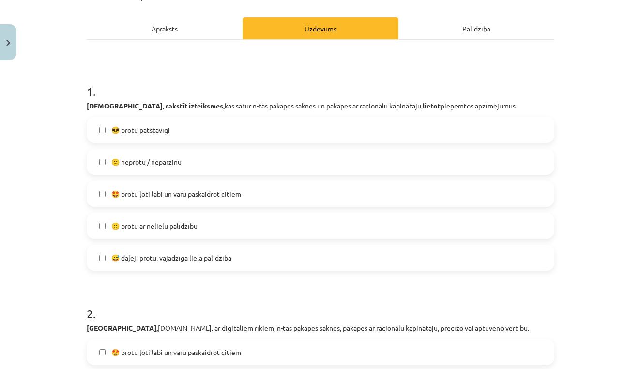
click at [211, 195] on span "🤩 protu ļoti labi un varu paskaidrot citiem" at bounding box center [176, 194] width 130 height 10
click at [205, 220] on label "🙂 protu ar nelielu palīdzību" at bounding box center [321, 225] width 466 height 24
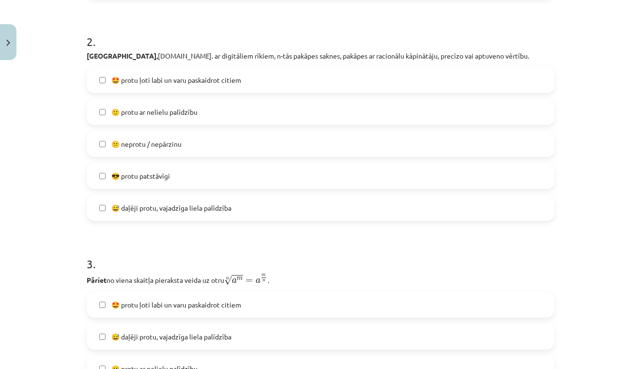
scroll to position [393, 0]
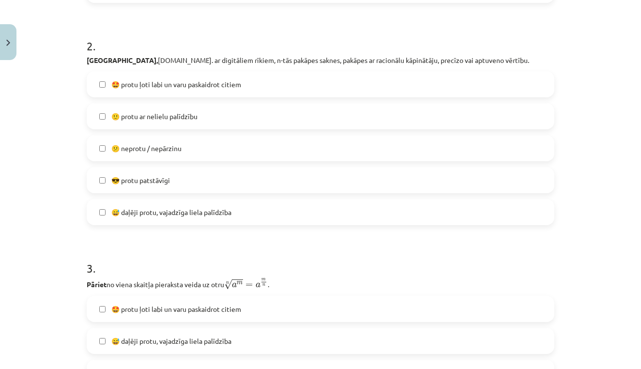
click at [190, 216] on span "😅 daļēji protu, vajadzīga liela palīdzība" at bounding box center [171, 212] width 120 height 10
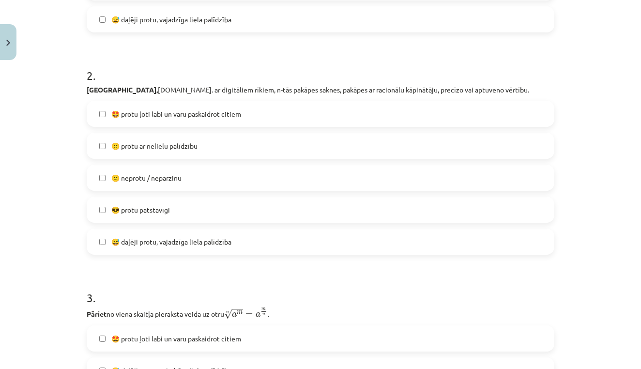
scroll to position [383, 0]
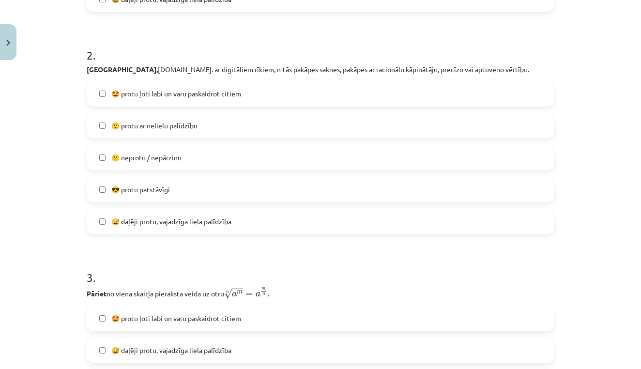
click at [190, 216] on span "😅 daļēji protu, vajadzīga liela palīdzība" at bounding box center [171, 221] width 120 height 10
click at [184, 128] on span "🙂 protu ar nelielu palīdzību" at bounding box center [154, 126] width 86 height 10
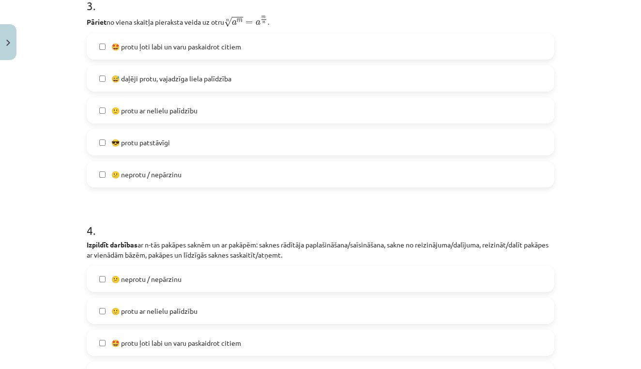
scroll to position [652, 0]
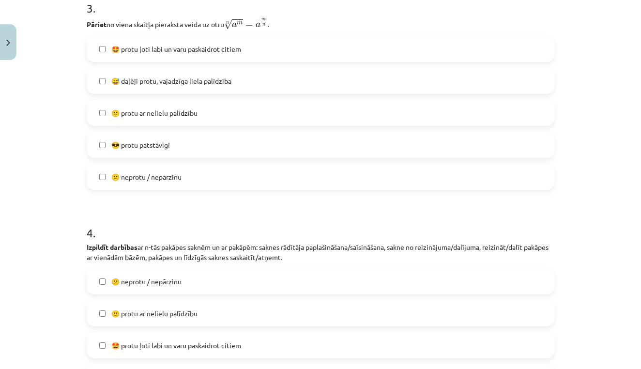
click at [191, 85] on span "😅 daļēji protu, vajadzīga liela palīdzība" at bounding box center [171, 81] width 120 height 10
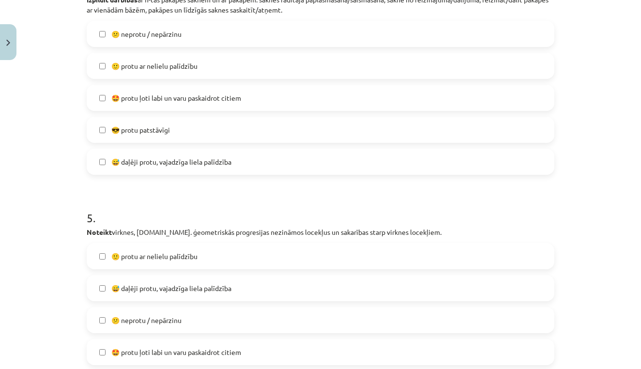
scroll to position [920, 0]
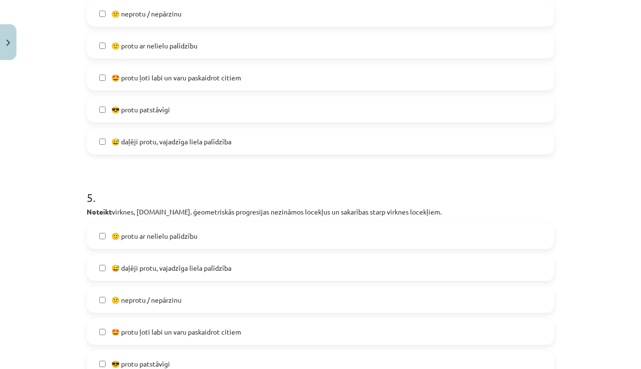
click at [194, 68] on label "🤩 protu ļoti labi un varu paskaidrot citiem" at bounding box center [321, 77] width 466 height 24
click at [185, 80] on span "🤩 protu ļoti labi un varu paskaidrot citiem" at bounding box center [176, 78] width 130 height 10
click at [190, 49] on span "🙂 protu ar nelielu palīdzību" at bounding box center [154, 46] width 86 height 10
click at [188, 134] on label "😅 daļēji protu, vajadzīga liela palīdzība" at bounding box center [321, 141] width 466 height 24
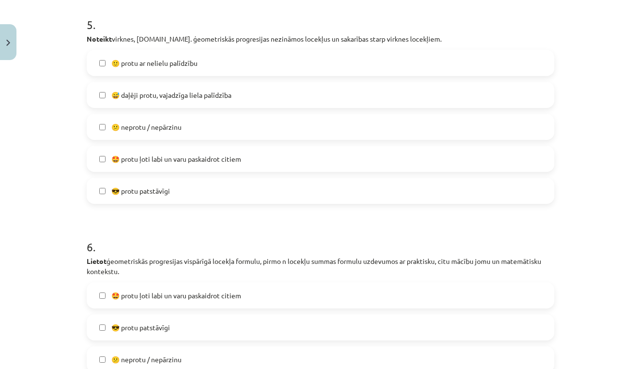
scroll to position [1093, 0]
click at [189, 89] on label "😅 daļēji protu, vajadzīga liela palīdzība" at bounding box center [321, 94] width 466 height 24
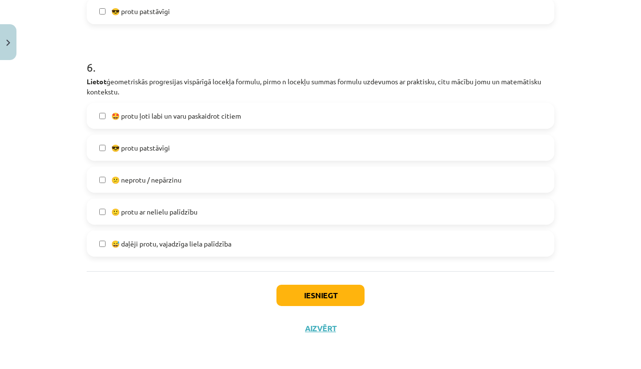
scroll to position [1274, 0]
click at [194, 203] on label "🙂 protu ar nelielu palīdzību" at bounding box center [321, 211] width 466 height 24
click at [326, 294] on button "Iesniegt" at bounding box center [320, 295] width 88 height 21
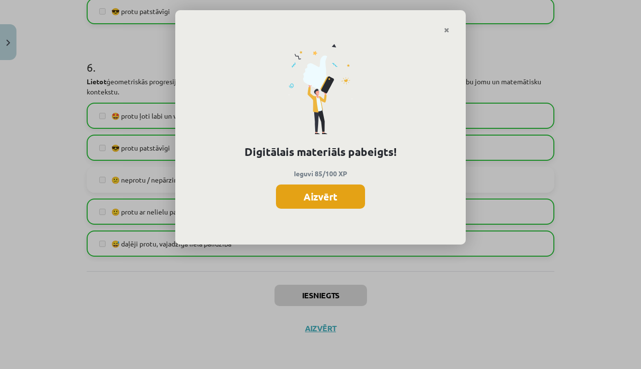
click at [327, 196] on button "Aizvērt" at bounding box center [320, 196] width 89 height 24
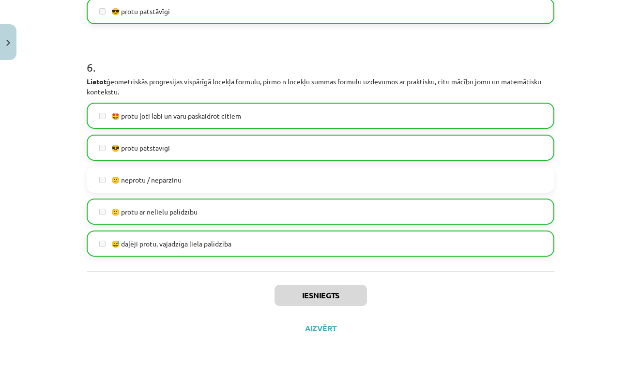
click at [326, 327] on button "Aizvērt" at bounding box center [320, 328] width 37 height 10
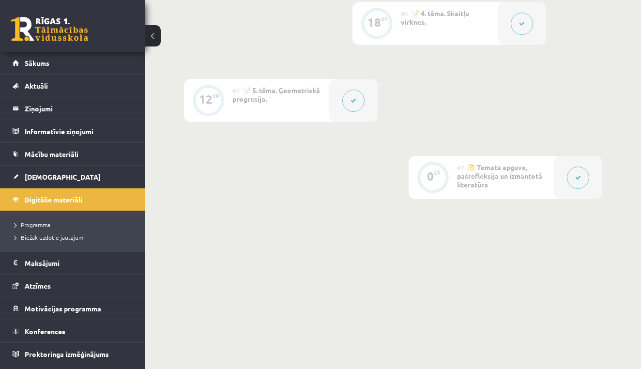
scroll to position [660, 0]
click at [48, 204] on link "Digitālie materiāli" at bounding box center [73, 199] width 121 height 22
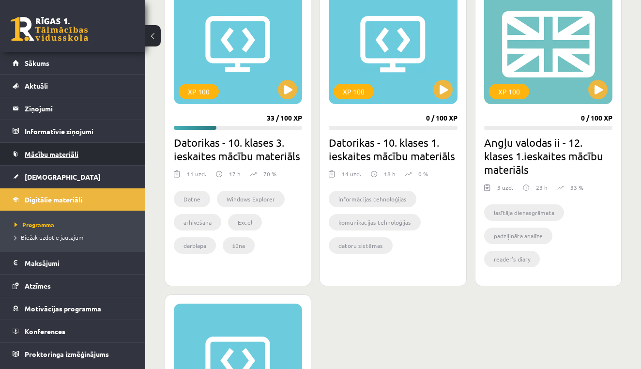
scroll to position [300, 0]
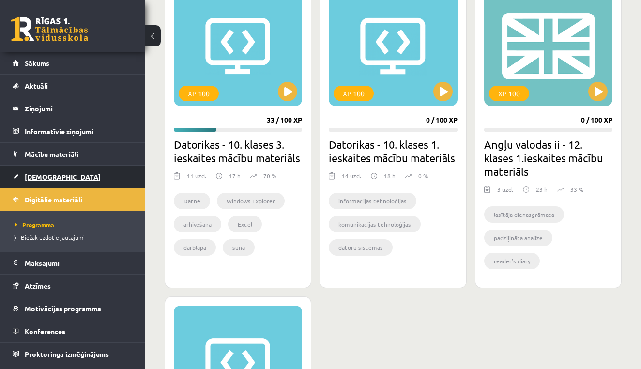
click at [61, 171] on link "[DEMOGRAPHIC_DATA]" at bounding box center [73, 177] width 121 height 22
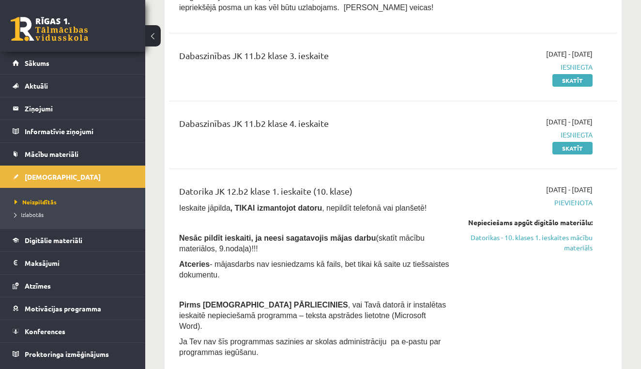
scroll to position [1146, 0]
